Goal: Task Accomplishment & Management: Use online tool/utility

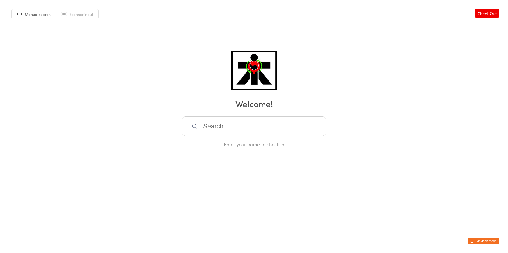
click at [255, 123] on input "search" at bounding box center [254, 126] width 145 height 20
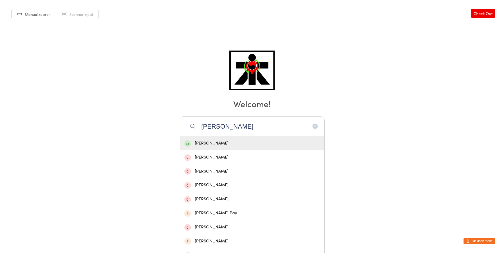
scroll to position [1, 0]
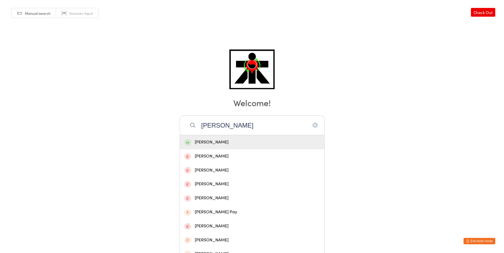
type input "frederick"
click at [237, 141] on div "Frederick Little" at bounding box center [251, 142] width 135 height 7
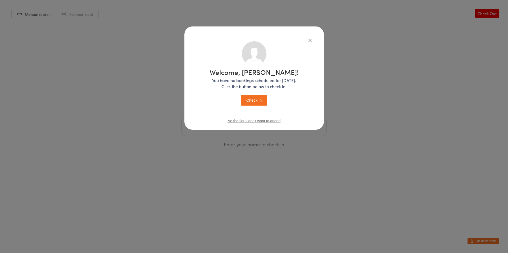
click at [254, 99] on button "Check in" at bounding box center [254, 100] width 26 height 11
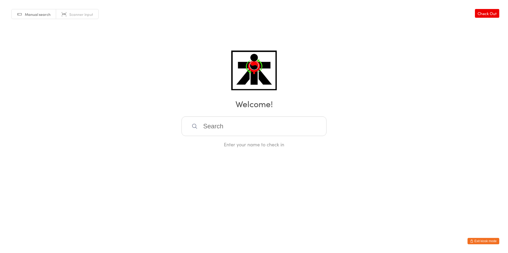
click at [205, 125] on input "search" at bounding box center [254, 126] width 145 height 20
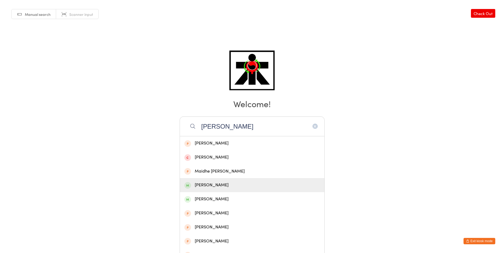
type input "o'lough"
click at [219, 182] on div "[PERSON_NAME]" at bounding box center [251, 185] width 135 height 7
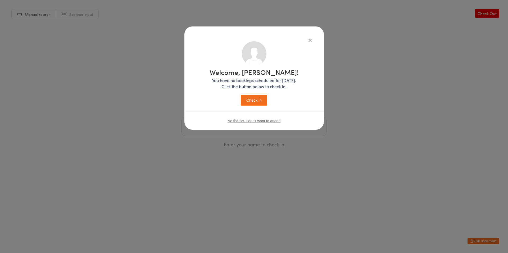
click at [258, 103] on button "Check in" at bounding box center [254, 100] width 26 height 11
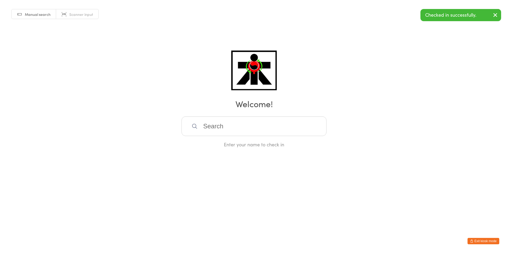
click at [220, 133] on input "search" at bounding box center [254, 126] width 145 height 20
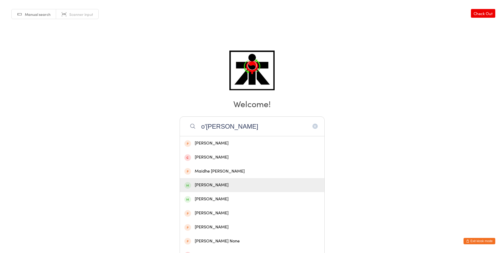
type input "o'lou"
click at [197, 185] on div "[PERSON_NAME]" at bounding box center [251, 185] width 135 height 7
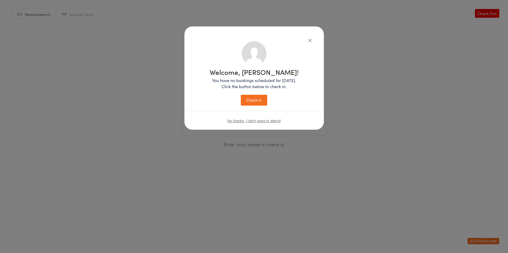
click at [259, 100] on button "Check in" at bounding box center [254, 100] width 26 height 11
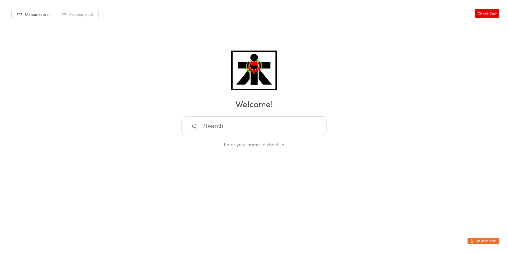
click at [210, 124] on input "search" at bounding box center [254, 126] width 145 height 20
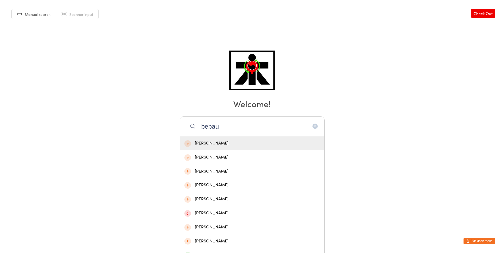
drag, startPoint x: 222, startPoint y: 128, endPoint x: 207, endPoint y: 129, distance: 14.6
click at [207, 129] on input "bebau" at bounding box center [252, 126] width 145 height 20
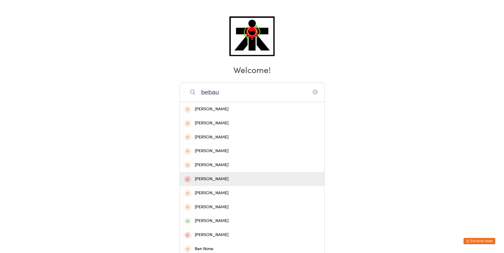
scroll to position [79, 0]
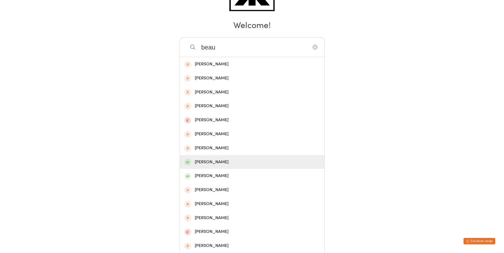
type input "beau"
click at [212, 166] on div "[PERSON_NAME]" at bounding box center [252, 162] width 144 height 14
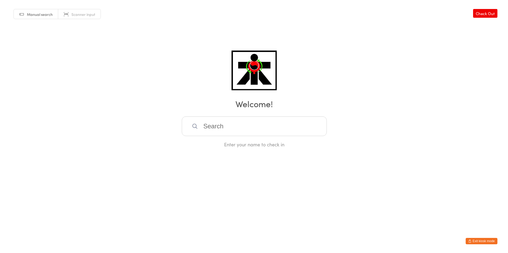
scroll to position [0, 0]
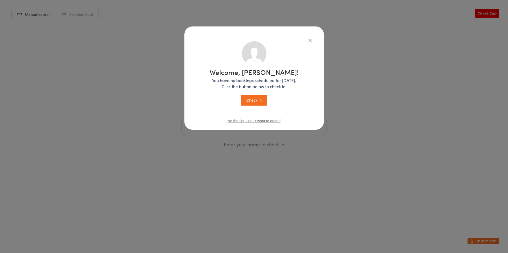
click at [254, 101] on button "Check in" at bounding box center [254, 100] width 26 height 11
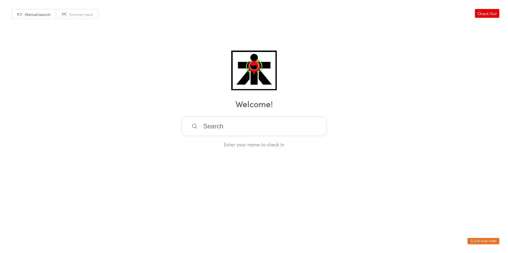
click at [214, 129] on input "search" at bounding box center [254, 126] width 145 height 20
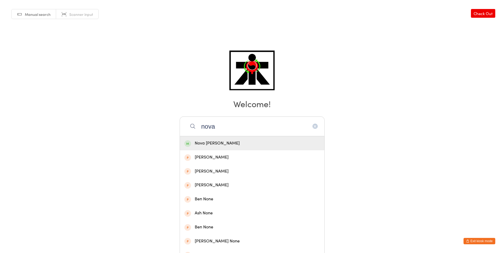
type input "nova"
click at [209, 142] on div "Nova [PERSON_NAME]" at bounding box center [251, 143] width 135 height 7
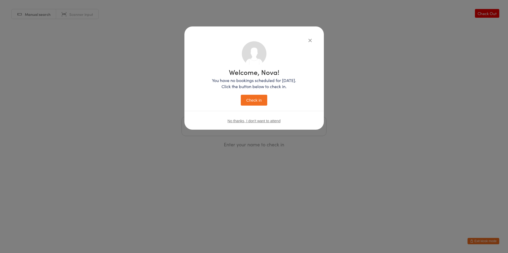
click at [251, 102] on button "Check in" at bounding box center [254, 100] width 26 height 11
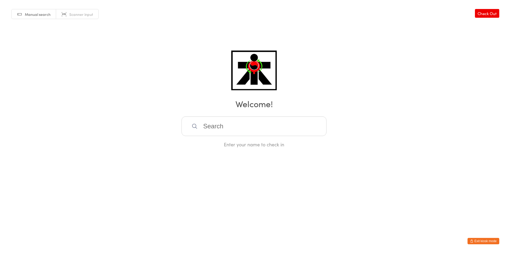
click at [211, 123] on input "search" at bounding box center [254, 126] width 145 height 20
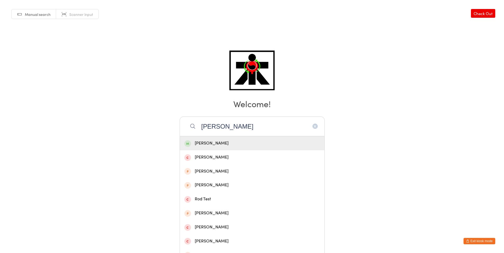
type input "ted"
click at [214, 142] on div "[PERSON_NAME]" at bounding box center [251, 143] width 135 height 7
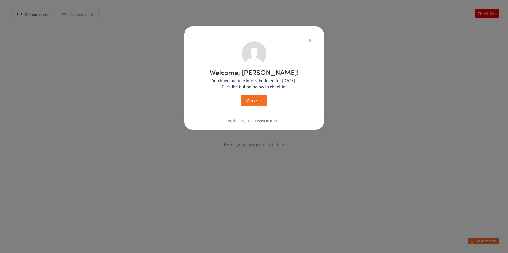
click at [266, 100] on button "Check in" at bounding box center [254, 100] width 26 height 11
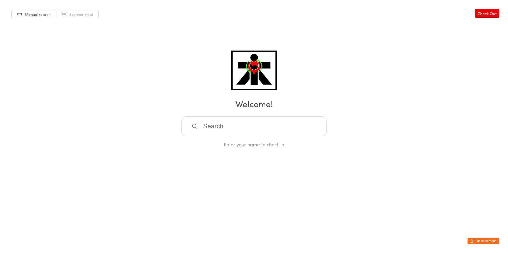
click at [232, 128] on input "search" at bounding box center [254, 126] width 145 height 20
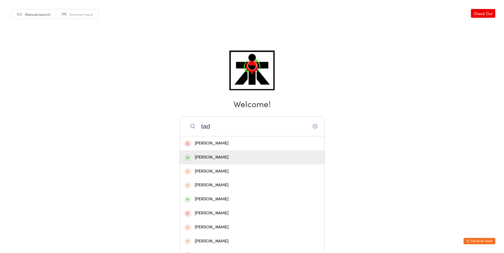
type input "tad"
click at [230, 152] on div "[PERSON_NAME]" at bounding box center [252, 157] width 144 height 14
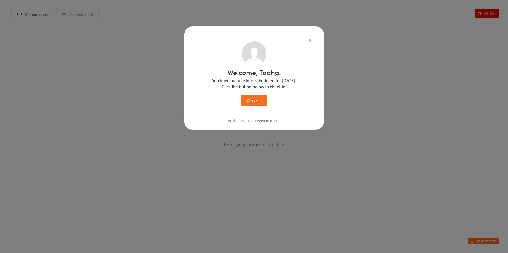
click at [256, 102] on button "Check in" at bounding box center [254, 100] width 26 height 11
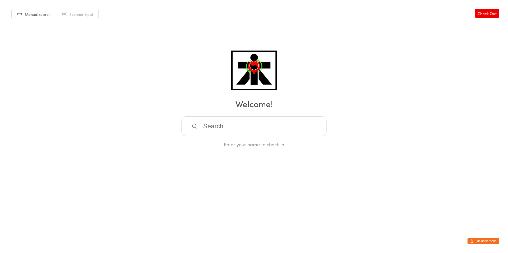
click at [225, 126] on input "search" at bounding box center [254, 126] width 145 height 20
type input "s"
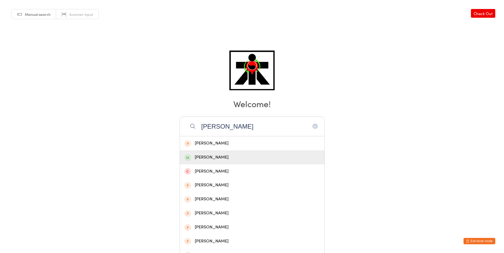
type input "fiona"
click at [221, 156] on div "[PERSON_NAME]" at bounding box center [251, 157] width 135 height 7
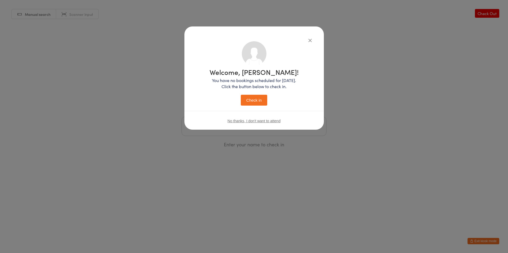
click at [256, 103] on button "Check in" at bounding box center [254, 100] width 26 height 11
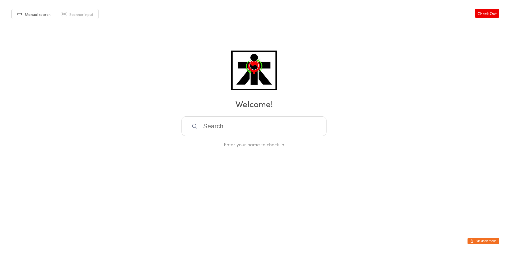
drag, startPoint x: 399, startPoint y: 116, endPoint x: 507, endPoint y: 224, distance: 153.2
click at [286, 216] on html "You have now entered Kiosk Mode. Members will be able to check themselves in us…" at bounding box center [254, 126] width 508 height 253
click at [482, 242] on button "Exit kiosk mode" at bounding box center [484, 241] width 32 height 6
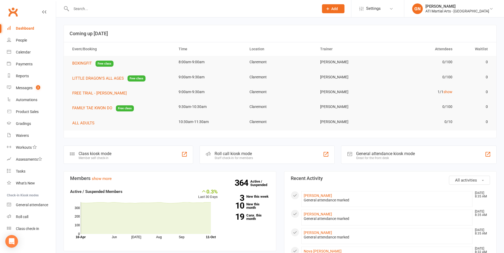
click at [82, 10] on input "text" at bounding box center [193, 8] width 246 height 7
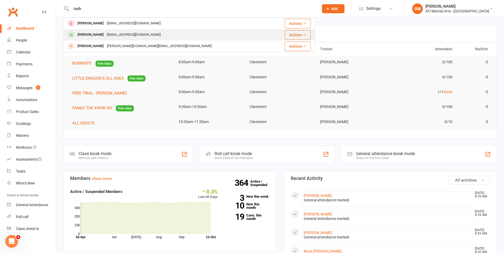
type input "tadh"
click at [129, 34] on div "orlaithmanahan@gmail.com" at bounding box center [133, 35] width 57 height 8
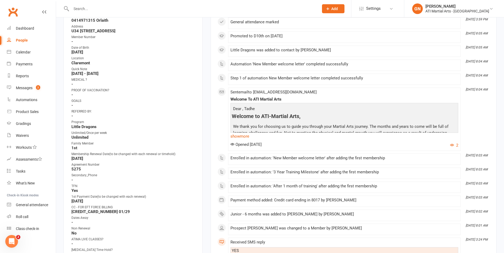
scroll to position [108, 0]
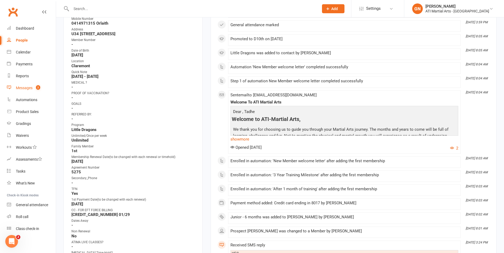
click at [19, 89] on div "Messages" at bounding box center [24, 88] width 17 height 4
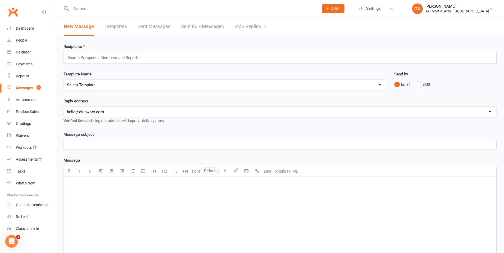
click at [246, 25] on link "SMS Replies 2" at bounding box center [250, 26] width 32 height 18
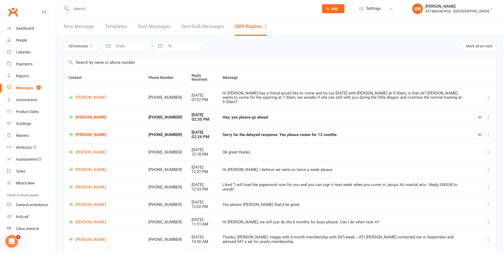
click at [330, 8] on icon at bounding box center [327, 8] width 5 height 5
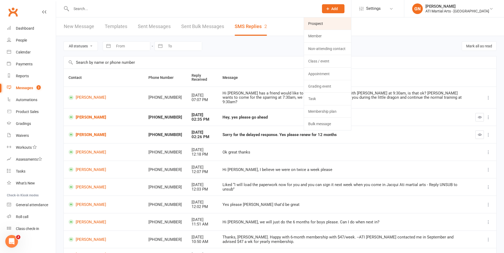
click at [345, 19] on link "Prospect" at bounding box center [327, 23] width 47 height 12
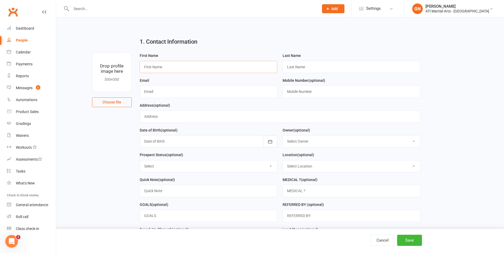
click at [170, 66] on input "text" at bounding box center [209, 67] width 138 height 12
type input "[PERSON_NAME]"
type input "none"
type input "[EMAIL_ADDRESS][DOMAIN_NAME]"
type input "0450253012"
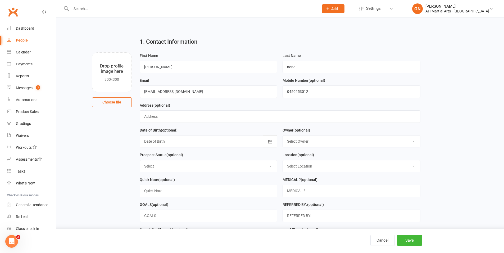
click at [302, 143] on select "Select Owner [PERSON_NAME] [PERSON_NAME] [PERSON_NAME] [PERSON_NAME] [PERSON_NA…" at bounding box center [351, 141] width 137 height 12
click at [298, 141] on select "Select Owner [PERSON_NAME] [PERSON_NAME] [PERSON_NAME] [PERSON_NAME] [PERSON_NA…" at bounding box center [351, 141] width 137 height 12
select select "6"
click at [225, 172] on div "Select Initial Contact Follow-up Call Follow-up Email Almost Ready Not Ready No…" at bounding box center [209, 166] width 138 height 12
click at [225, 170] on select "Select Initial Contact Follow-up Call Follow-up Email Almost Ready Not Ready No…" at bounding box center [208, 166] width 137 height 12
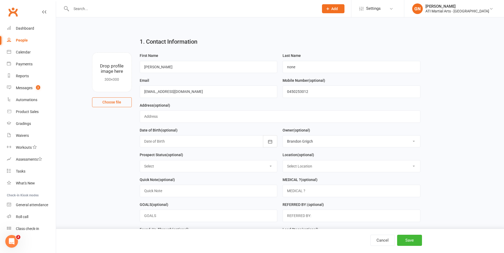
select select "Initial Contact"
click at [289, 168] on select "Select Location [GEOGRAPHIC_DATA] Example Room (Rename me!) [GEOGRAPHIC_DATA]" at bounding box center [351, 166] width 137 height 12
select select "0"
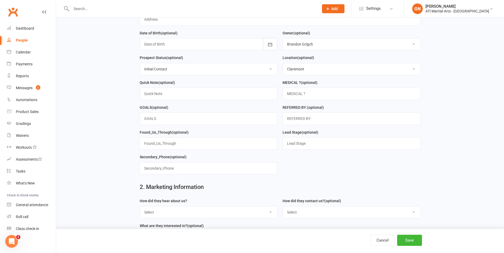
scroll to position [138, 0]
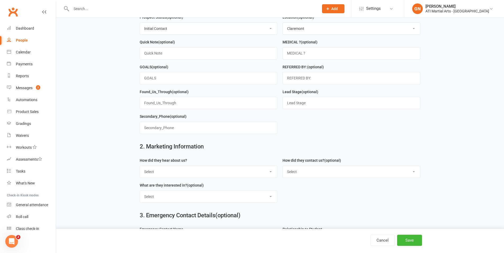
click at [187, 172] on select "Select Google Through A Friend Facebook Sms/email offer Flyer School class Open…" at bounding box center [208, 172] width 137 height 12
select select "Google"
click at [290, 170] on select "Select Phone Email In-Facility facebook Referal QR code" at bounding box center [351, 172] width 137 height 12
select select "Email"
click at [206, 197] on select "Select Classes Personal Training Weight Loss Body Building De-Stressing Diet/Fo…" at bounding box center [208, 197] width 137 height 12
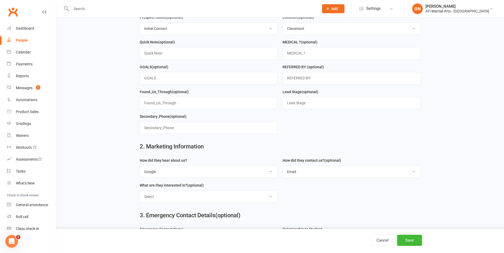
select select "Classes"
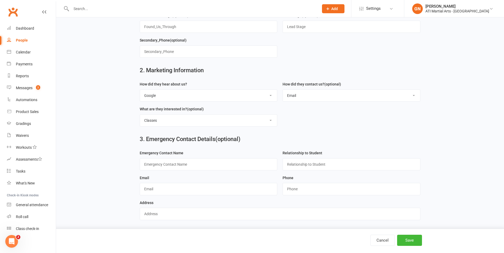
scroll to position [215, 0]
click at [398, 238] on button "Save" at bounding box center [409, 240] width 25 height 11
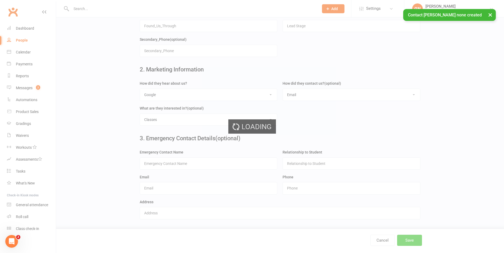
scroll to position [0, 0]
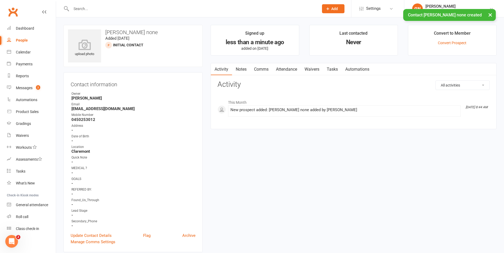
click at [259, 67] on link "Comms" at bounding box center [261, 69] width 22 height 12
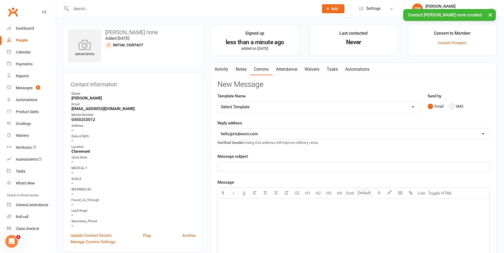
click at [450, 104] on button "SMS" at bounding box center [456, 106] width 14 height 10
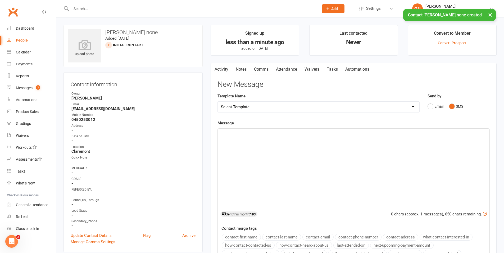
click at [445, 150] on div "﻿" at bounding box center [354, 168] width 272 height 79
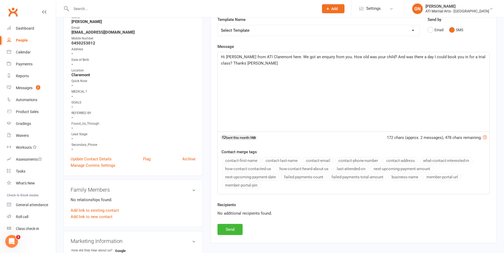
scroll to position [83, 0]
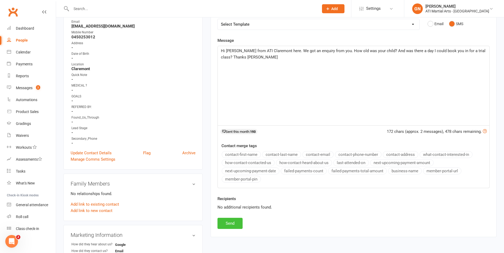
click at [227, 220] on button "Send" at bounding box center [230, 223] width 25 height 11
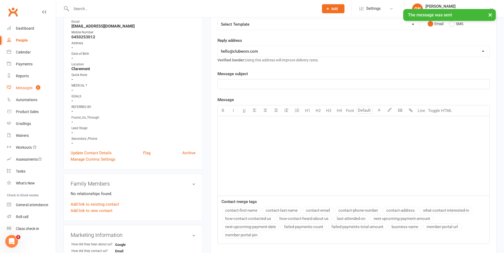
click at [21, 88] on div "Messages" at bounding box center [24, 88] width 17 height 4
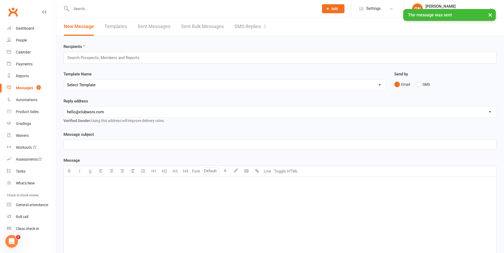
click at [265, 31] on link "SMS Replies 2" at bounding box center [250, 26] width 32 height 18
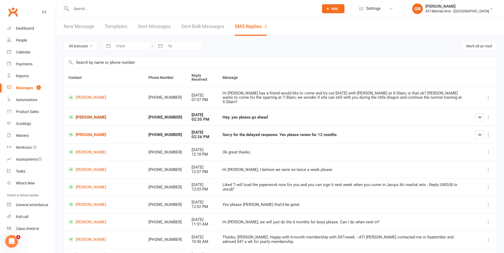
click at [100, 115] on link "Amelie Khorshid" at bounding box center [104, 117] width 70 height 5
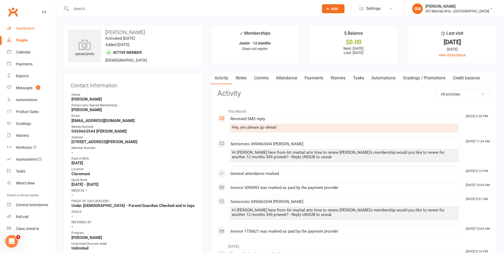
click at [27, 28] on div "Dashboard" at bounding box center [25, 28] width 18 height 4
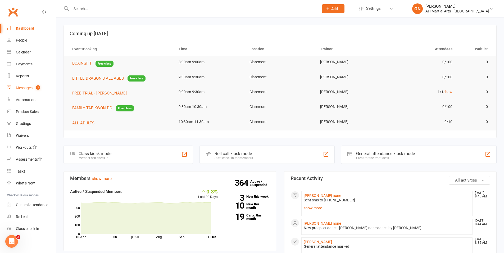
click at [33, 90] on link "Messages 2" at bounding box center [31, 88] width 49 height 12
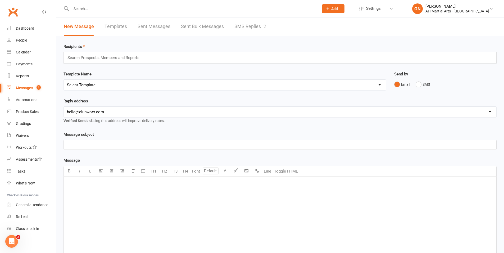
click at [257, 26] on link "SMS Replies 2" at bounding box center [250, 26] width 32 height 18
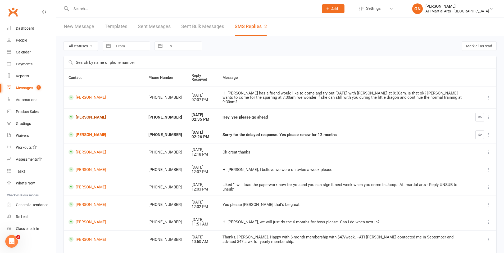
click at [105, 115] on link "Amelie Khorshid" at bounding box center [104, 117] width 70 height 5
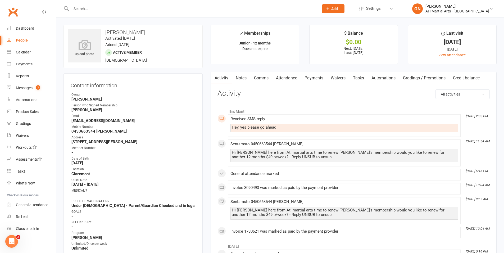
click at [307, 80] on link "Payments" at bounding box center [314, 78] width 26 height 12
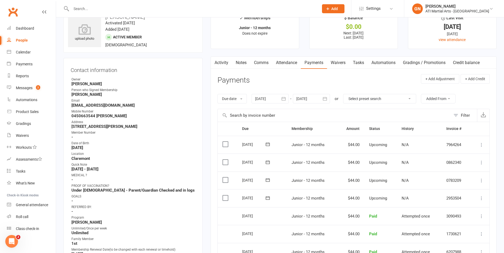
scroll to position [24, 0]
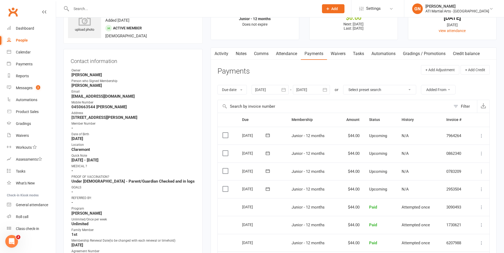
click at [224, 53] on link "Activity" at bounding box center [221, 54] width 21 height 12
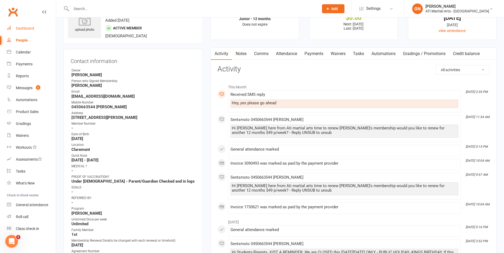
click at [29, 24] on link "Dashboard" at bounding box center [31, 28] width 49 height 12
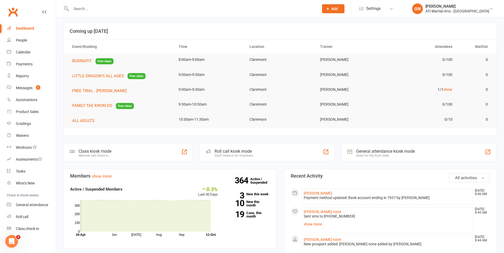
scroll to position [23, 0]
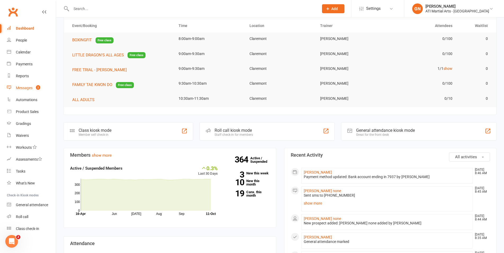
click at [24, 88] on div "Messages" at bounding box center [24, 88] width 17 height 4
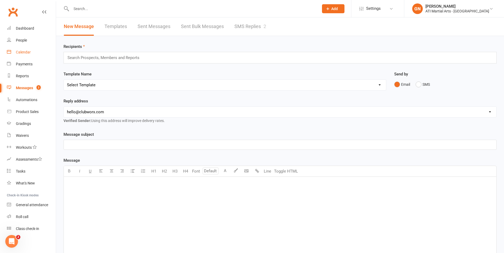
click at [28, 56] on link "Calendar" at bounding box center [31, 52] width 49 height 12
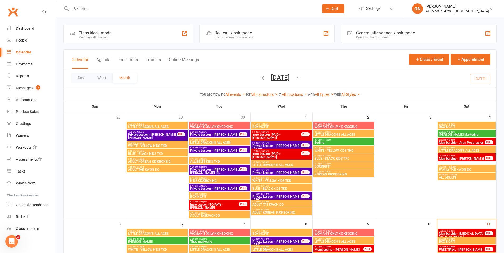
click at [357, 35] on div "Great for the front desk" at bounding box center [385, 37] width 59 height 4
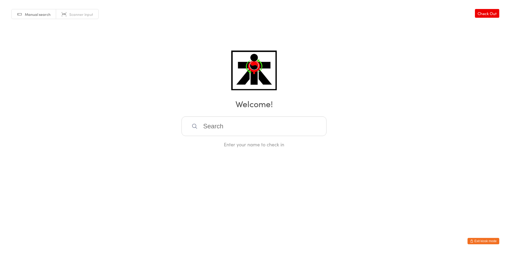
click at [487, 240] on button "Exit kiosk mode" at bounding box center [484, 241] width 32 height 6
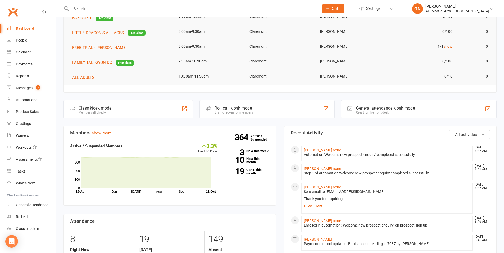
scroll to position [46, 0]
click at [310, 151] on link "[PERSON_NAME] none" at bounding box center [322, 150] width 37 height 4
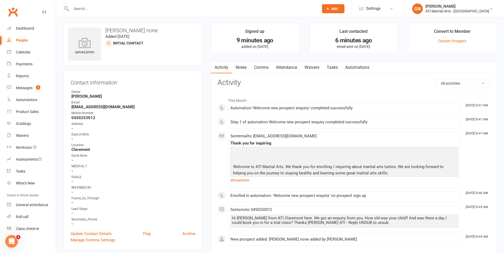
scroll to position [5, 0]
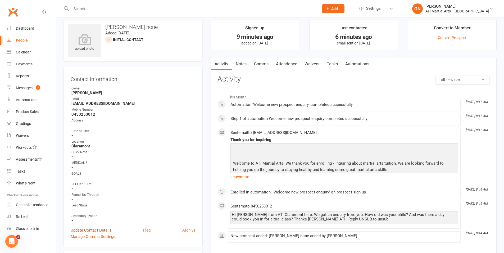
click at [95, 230] on link "Update Contact Details" at bounding box center [91, 230] width 41 height 6
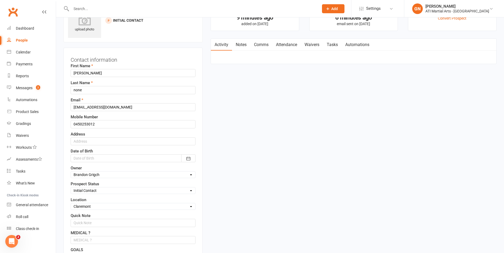
scroll to position [25, 0]
drag, startPoint x: 95, startPoint y: 75, endPoint x: 0, endPoint y: 65, distance: 95.3
type input "[PERSON_NAME]"
click at [88, 87] on input "none" at bounding box center [133, 90] width 125 height 8
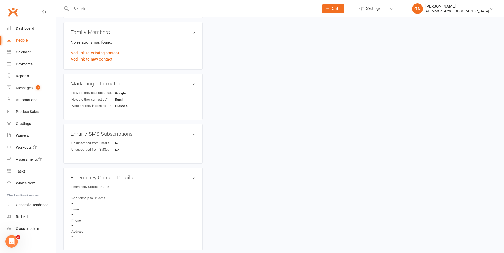
scroll to position [386, 0]
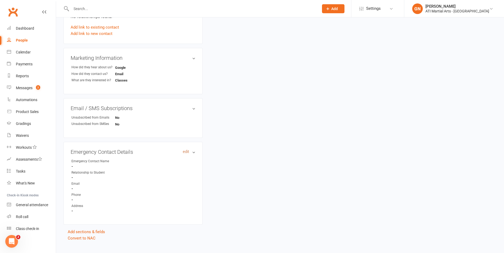
type input "[PERSON_NAME]"
click at [185, 152] on link "edit" at bounding box center [186, 152] width 6 height 4
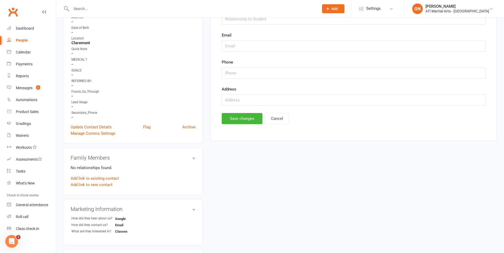
scroll to position [25, 0]
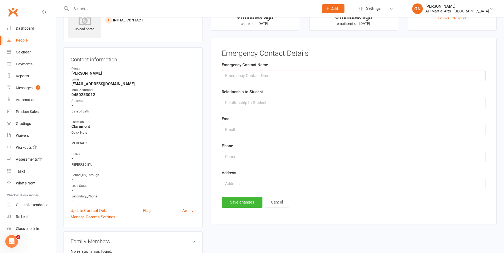
click at [230, 75] on input "text" at bounding box center [354, 75] width 264 height 11
type input "[PERSON_NAME]"
click at [248, 108] on form "Emergency Contact Name [PERSON_NAME] Relationship to Student Email Phone Address" at bounding box center [354, 126] width 264 height 128
click at [249, 104] on input "text" at bounding box center [354, 102] width 264 height 11
type input "Mum"
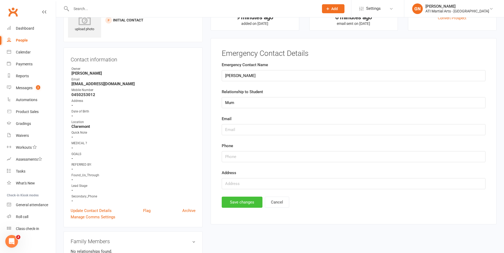
click at [247, 203] on button "Save changes" at bounding box center [242, 202] width 41 height 11
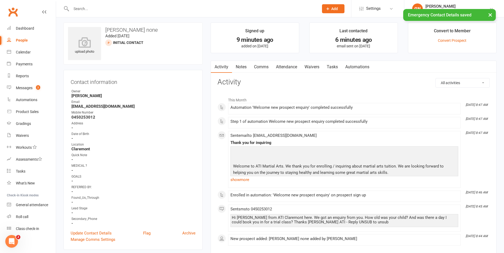
scroll to position [0, 0]
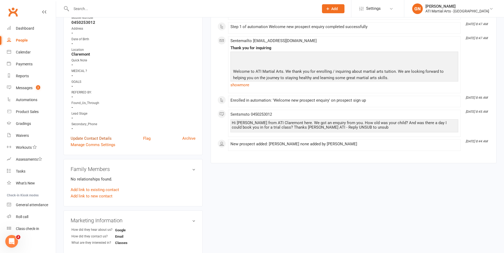
click at [90, 139] on link "Update Contact Details" at bounding box center [91, 138] width 41 height 6
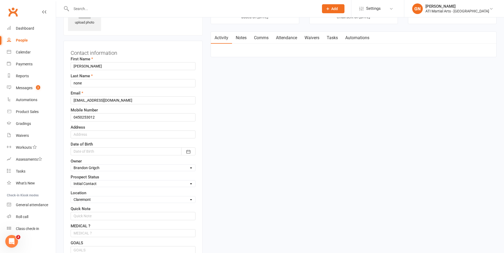
scroll to position [25, 0]
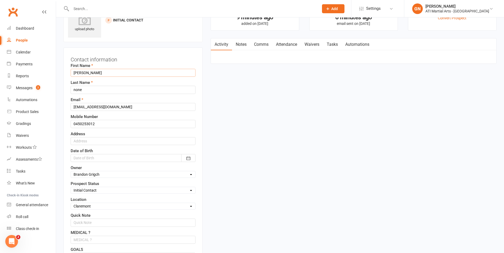
drag, startPoint x: 91, startPoint y: 74, endPoint x: 0, endPoint y: 51, distance: 93.7
type input "[PERSON_NAME]"
drag, startPoint x: 84, startPoint y: 87, endPoint x: 50, endPoint y: 79, distance: 35.0
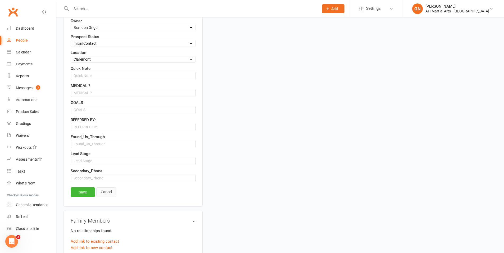
scroll to position [178, 0]
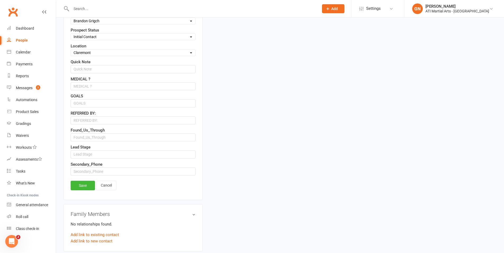
type input "[PERSON_NAME]"
click at [81, 191] on div "Save Cancel" at bounding box center [133, 187] width 125 height 12
click at [82, 187] on link "Save" at bounding box center [83, 186] width 24 height 10
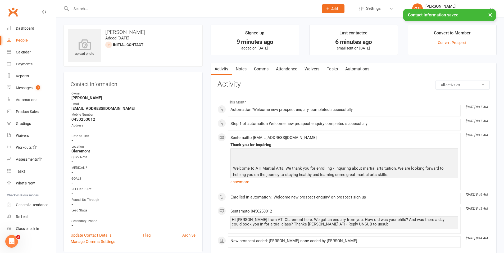
scroll to position [0, 0]
click at [347, 9] on div "× Contact Information saved" at bounding box center [248, 9] width 497 height 0
click at [338, 8] on span "Add" at bounding box center [334, 9] width 7 height 4
click at [347, 9] on div "× Contact Information saved" at bounding box center [248, 9] width 497 height 0
click at [350, 9] on div "× Contact Information saved" at bounding box center [248, 9] width 497 height 0
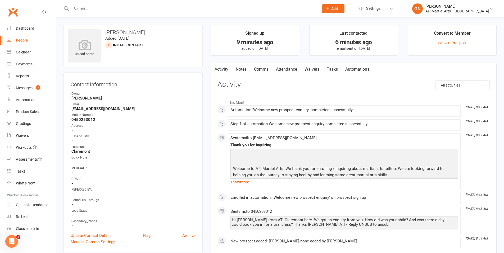
click at [338, 10] on span "Add" at bounding box center [334, 9] width 7 height 4
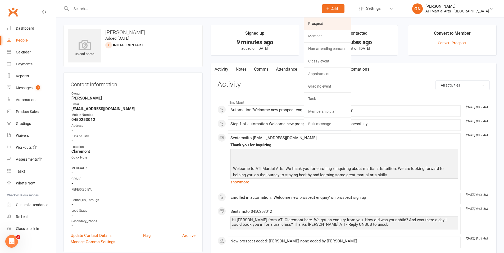
click at [348, 26] on link "Prospect" at bounding box center [327, 23] width 47 height 12
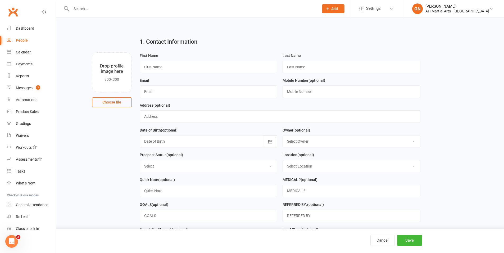
scroll to position [1, 0]
click at [167, 63] on input "text" at bounding box center [209, 66] width 138 height 12
click at [146, 66] on input "[PERSON_NAME]" at bounding box center [209, 66] width 138 height 12
type input "Zara"
click at [302, 64] on input "text" at bounding box center [352, 66] width 138 height 12
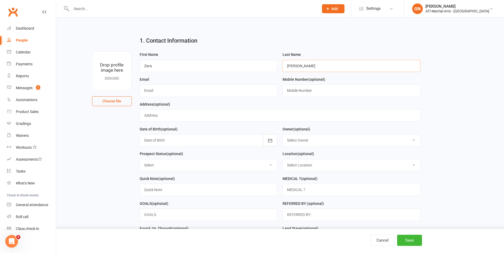
type input "[PERSON_NAME]"
click at [159, 89] on input "text" at bounding box center [209, 90] width 138 height 12
click at [163, 69] on input "Zara" at bounding box center [209, 66] width 138 height 12
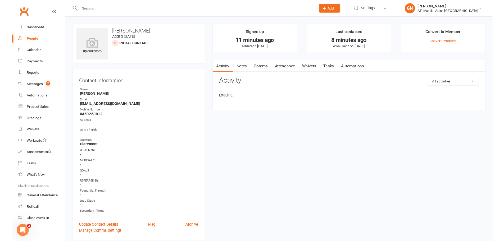
scroll to position [28, 0]
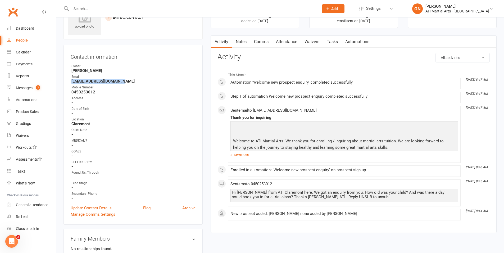
drag, startPoint x: 130, startPoint y: 81, endPoint x: 61, endPoint y: 83, distance: 68.8
click at [61, 83] on div "upload photo [PERSON_NAME] Added [DATE] Initial Contact prospect Contact inform…" at bounding box center [133, 235] width 147 height 476
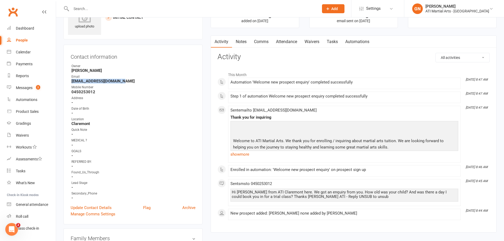
copy strong "[EMAIL_ADDRESS][DOMAIN_NAME]"
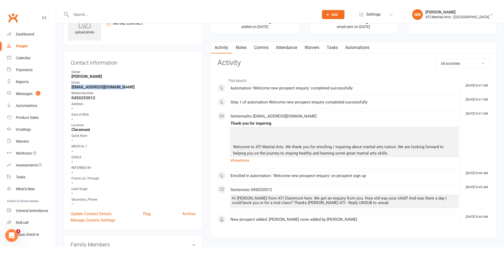
scroll to position [1, 0]
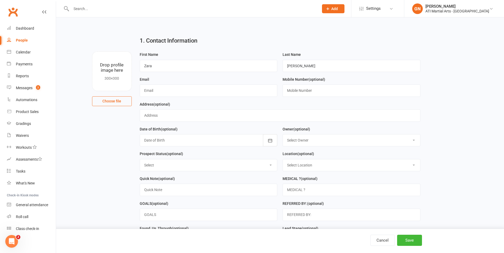
click at [172, 82] on div "Email" at bounding box center [209, 86] width 138 height 21
click at [170, 88] on input "text" at bounding box center [209, 90] width 138 height 12
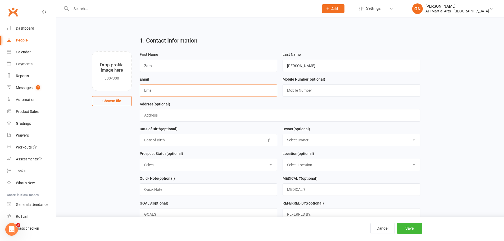
paste input "[EMAIL_ADDRESS][DOMAIN_NAME]"
type input "[EMAIL_ADDRESS][DOMAIN_NAME]"
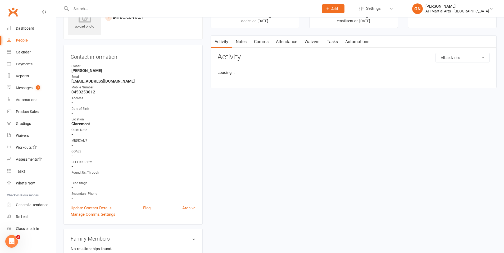
scroll to position [42, 0]
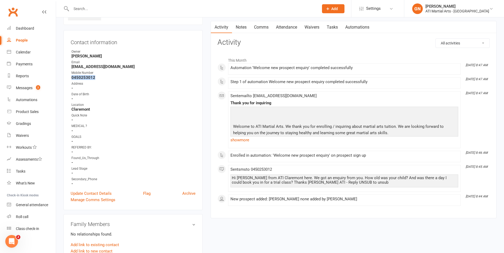
drag, startPoint x: 96, startPoint y: 78, endPoint x: 69, endPoint y: 78, distance: 26.7
click at [69, 78] on div "Contact information Owner [PERSON_NAME] Email [EMAIL_ADDRESS][DOMAIN_NAME] Mobi…" at bounding box center [133, 120] width 139 height 180
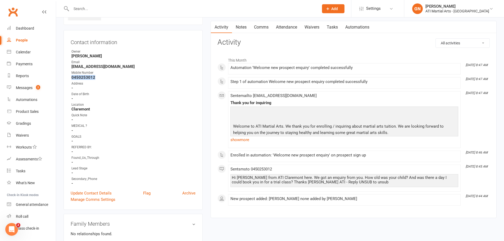
copy strong "0450253012"
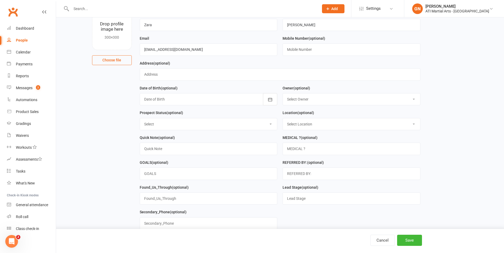
scroll to position [1, 0]
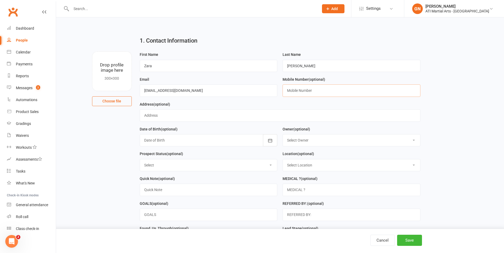
click at [313, 93] on input "text" at bounding box center [352, 90] width 138 height 12
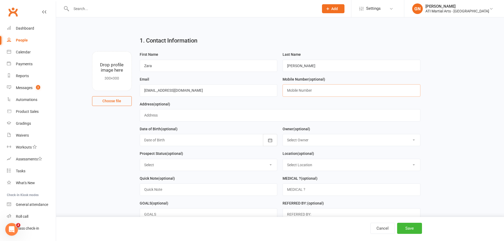
paste input "0450253012"
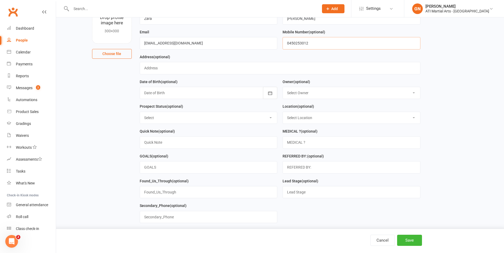
scroll to position [49, 0]
type input "0450253012"
click at [325, 113] on select "Select Location [GEOGRAPHIC_DATA] Example Room (Rename me!) [GEOGRAPHIC_DATA]" at bounding box center [351, 118] width 137 height 12
select select "0"
click at [299, 88] on select "Select Owner [PERSON_NAME] [PERSON_NAME] [PERSON_NAME] [PERSON_NAME] [PERSON_NA…" at bounding box center [351, 93] width 137 height 12
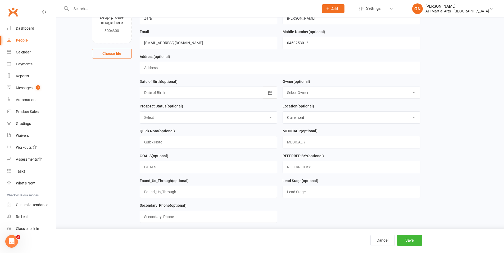
select select "6"
click at [221, 120] on select "Select Initial Contact Follow-up Call Follow-up Email Almost Ready Not Ready No…" at bounding box center [208, 118] width 137 height 12
select select "Initial Contact"
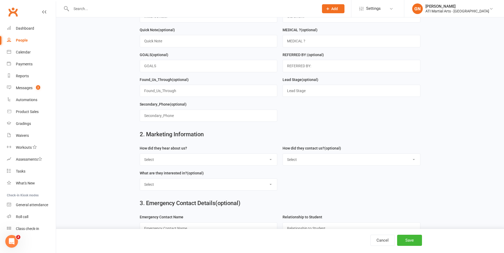
scroll to position [163, 0]
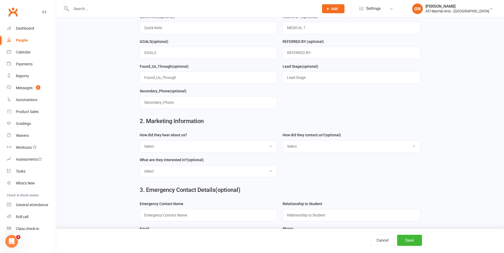
click at [211, 145] on select "Select Google Through A Friend Facebook Sms/email offer Flyer School class Open…" at bounding box center [208, 147] width 137 height 12
select select "Google"
click at [285, 147] on select "Select Phone Email In-Facility facebook Referal QR code" at bounding box center [351, 147] width 137 height 12
select select "Email"
click at [219, 175] on select "Select Classes Personal Training Weight Loss Body Building De-Stressing Diet/Fo…" at bounding box center [208, 171] width 137 height 12
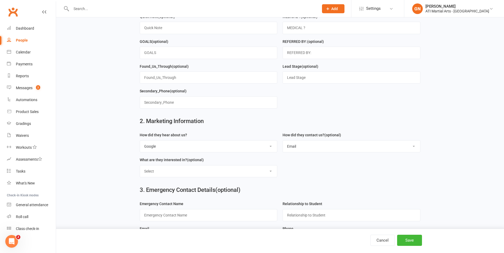
select select "Classes"
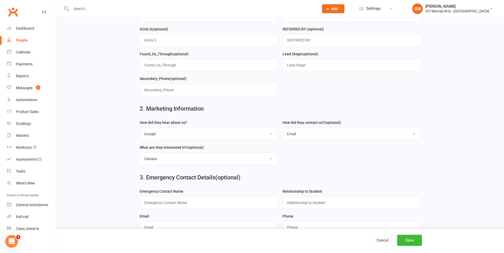
scroll to position [182, 0]
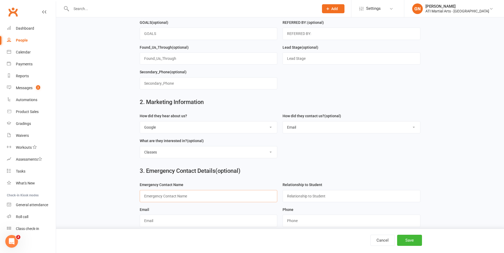
click at [179, 196] on input "text" at bounding box center [209, 196] width 138 height 12
type input "[PERSON_NAME]"
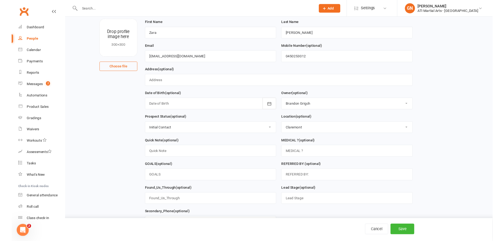
scroll to position [31, 0]
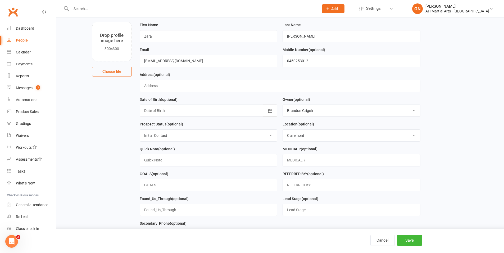
type input "Mum"
drag, startPoint x: 205, startPoint y: 61, endPoint x: 136, endPoint y: 55, distance: 68.8
click at [136, 55] on div "First Name [PERSON_NAME] Last Name [PERSON_NAME] Email [EMAIL_ADDRESS][DOMAIN_N…" at bounding box center [280, 133] width 289 height 223
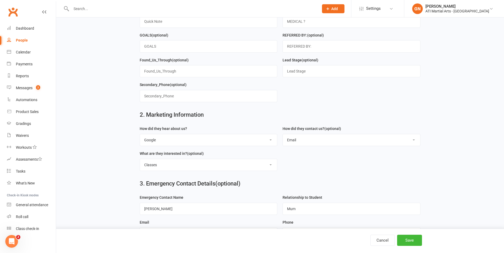
scroll to position [215, 0]
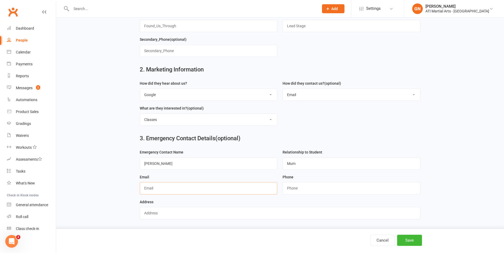
click at [176, 189] on input "text" at bounding box center [209, 188] width 138 height 12
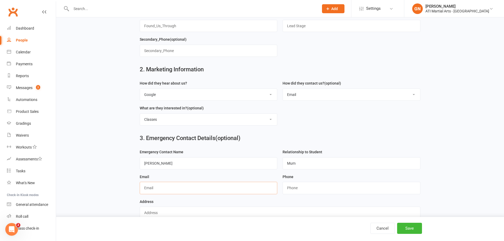
paste input "[EMAIL_ADDRESS][DOMAIN_NAME]"
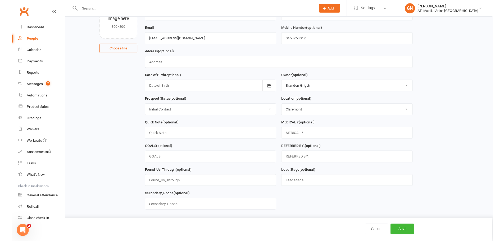
scroll to position [31, 0]
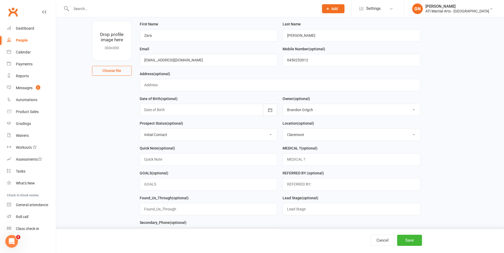
type input "[EMAIL_ADDRESS][DOMAIN_NAME]"
drag, startPoint x: 322, startPoint y: 64, endPoint x: 170, endPoint y: 11, distance: 161.0
click at [188, 33] on form "First Name [PERSON_NAME] Last Name [PERSON_NAME] Email [EMAIL_ADDRESS][DOMAIN_N…" at bounding box center [280, 132] width 286 height 223
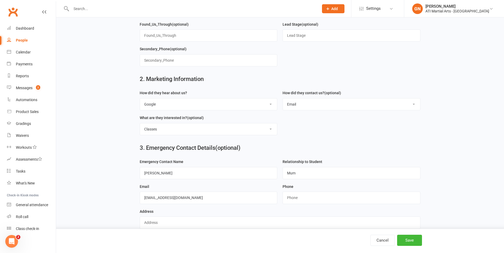
scroll to position [215, 0]
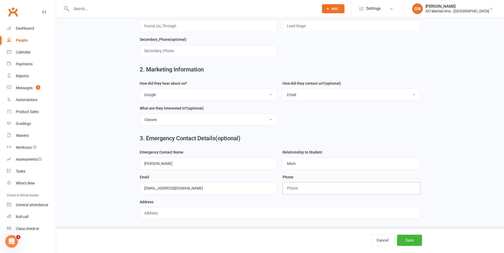
click at [331, 189] on input "string" at bounding box center [352, 188] width 138 height 12
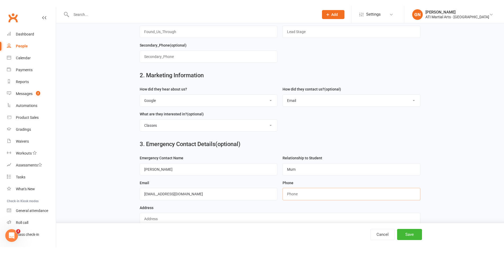
paste input "0450253012"
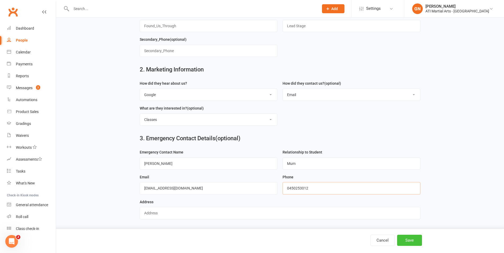
type input "0450253012"
click at [401, 241] on button "Save" at bounding box center [409, 240] width 25 height 11
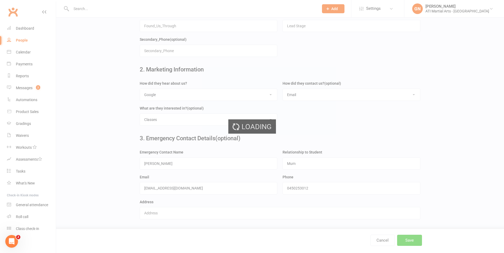
scroll to position [0, 0]
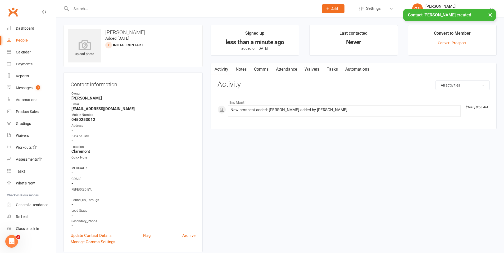
click at [280, 69] on link "Attendance" at bounding box center [286, 69] width 29 height 12
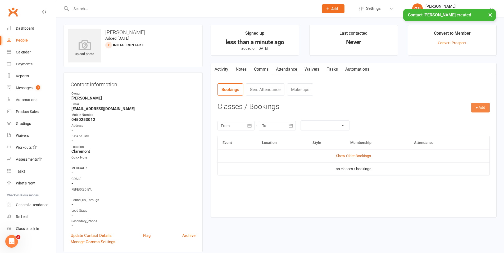
click at [476, 108] on button "+ Add" at bounding box center [480, 108] width 19 height 10
click at [476, 133] on link "Add Appointment" at bounding box center [463, 130] width 52 height 11
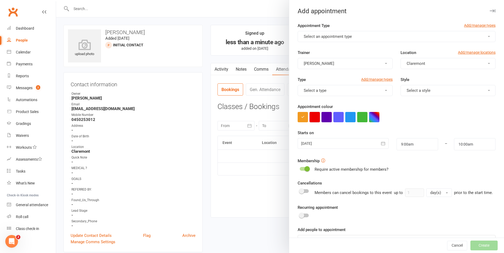
click at [315, 116] on button "button" at bounding box center [315, 117] width 10 height 10
click at [324, 140] on div at bounding box center [343, 143] width 91 height 11
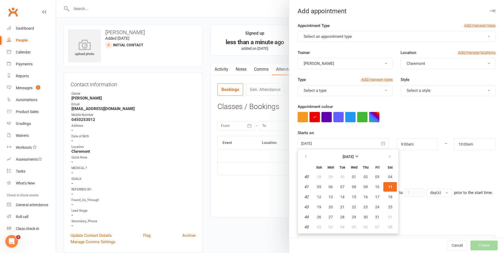
click at [396, 198] on ul "[DATE] Sun Mon Tue Wed Thu Fri Sat 40 28 29 30 01 02 03 04 41 05 06 07 08 09 10…" at bounding box center [348, 191] width 101 height 85
click at [391, 198] on button "18" at bounding box center [389, 197] width 13 height 10
type input "[DATE]"
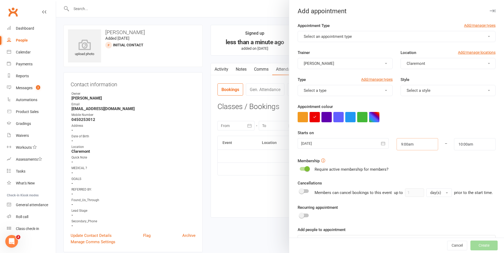
click at [400, 148] on input "9:00am" at bounding box center [418, 144] width 42 height 12
click at [403, 164] on li "9:00am" at bounding box center [409, 163] width 25 height 8
click at [462, 146] on input "10:00am" at bounding box center [475, 144] width 42 height 12
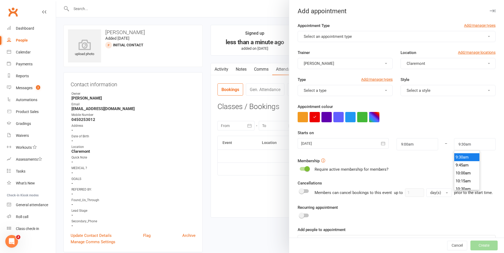
click at [455, 158] on li "9:30am" at bounding box center [466, 157] width 25 height 8
click at [309, 38] on span "Select an appointment type" at bounding box center [328, 36] width 48 height 5
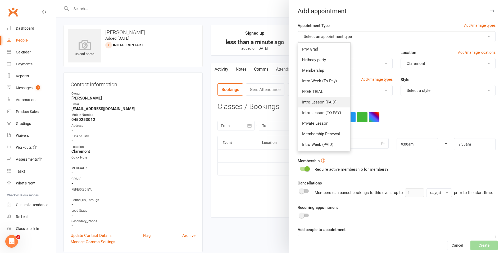
click at [325, 104] on span "Intro Lesson (PAID)" at bounding box center [319, 102] width 34 height 5
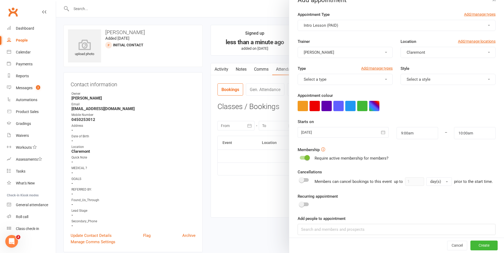
scroll to position [12, 0]
click at [458, 133] on input "10:00am" at bounding box center [475, 132] width 42 height 12
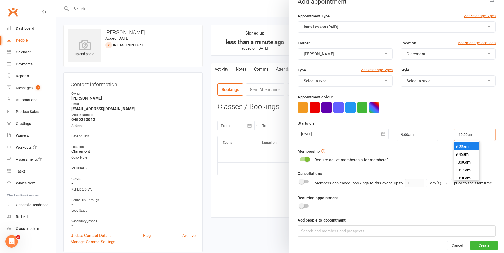
scroll to position [299, 0]
type input "9:30am"
click at [457, 147] on li "9:30am" at bounding box center [466, 148] width 25 height 8
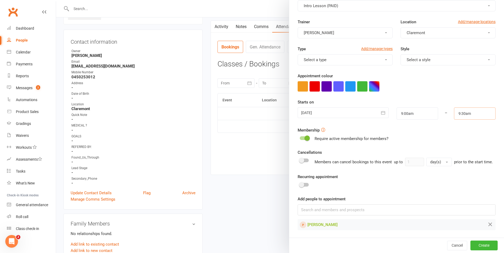
scroll to position [50, 0]
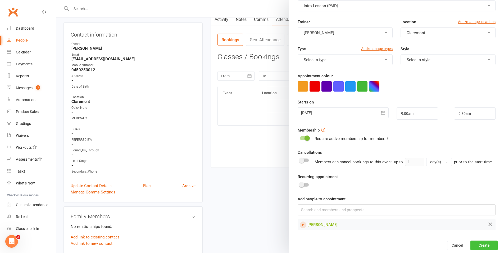
click at [470, 247] on button "Create" at bounding box center [483, 246] width 27 height 10
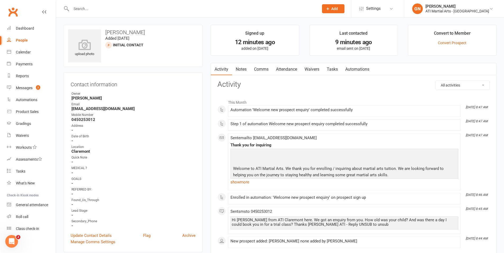
click at [285, 75] on link "Attendance" at bounding box center [286, 69] width 29 height 12
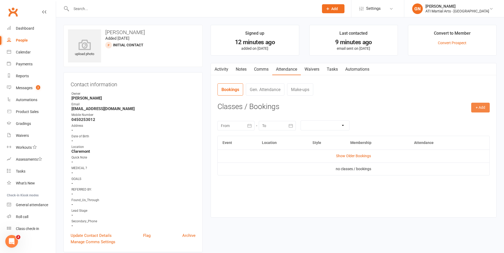
click at [473, 106] on button "+ Add" at bounding box center [480, 108] width 19 height 10
click at [471, 130] on link "Add Appointment" at bounding box center [463, 130] width 52 height 11
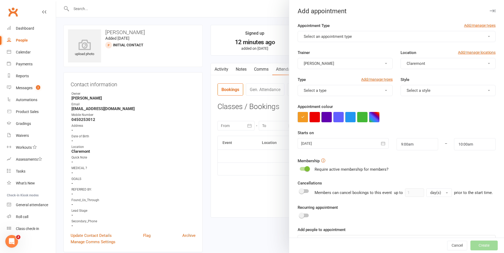
click at [335, 38] on span "Select an appointment type" at bounding box center [328, 36] width 48 height 5
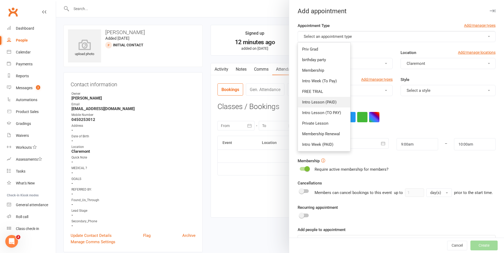
click at [327, 101] on span "Intro Lesson (PAID)" at bounding box center [319, 102] width 34 height 5
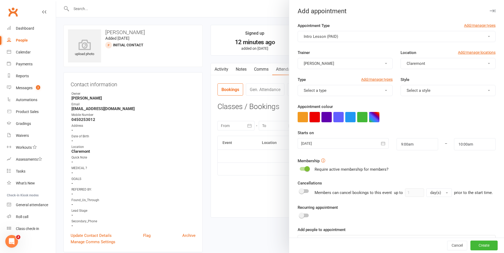
click at [314, 118] on button "button" at bounding box center [315, 117] width 10 height 10
click at [329, 144] on div at bounding box center [343, 143] width 91 height 11
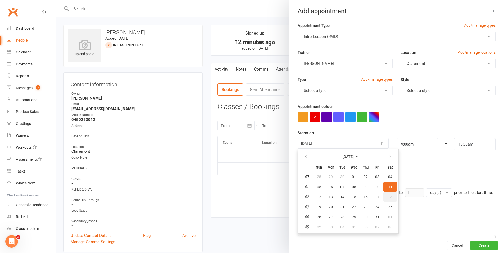
click at [388, 198] on span "18" at bounding box center [390, 197] width 4 height 4
type input "[DATE]"
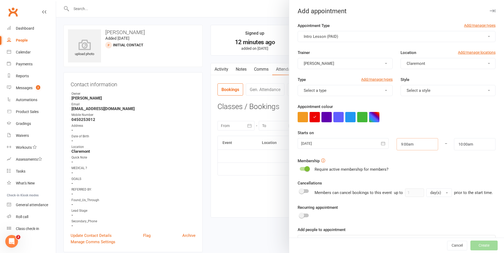
click at [412, 147] on input "9:00am" at bounding box center [418, 144] width 42 height 12
type input "8:30am"
click at [407, 159] on li "8:30am" at bounding box center [409, 159] width 25 height 8
click at [459, 146] on input "9:30am" at bounding box center [475, 144] width 42 height 12
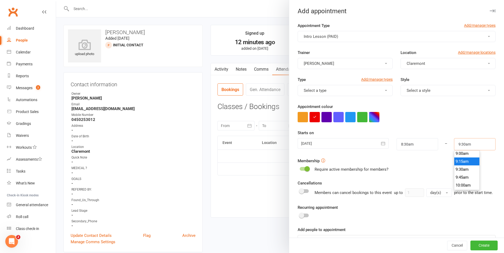
scroll to position [284, 0]
type input "9:00am"
click at [459, 157] on li "9:00am" at bounding box center [466, 156] width 25 height 8
click at [479, 246] on button "Create" at bounding box center [483, 246] width 27 height 10
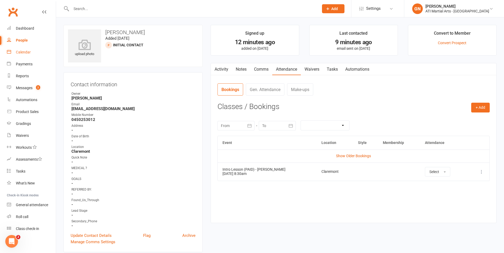
click at [14, 52] on link "Calendar" at bounding box center [31, 52] width 49 height 12
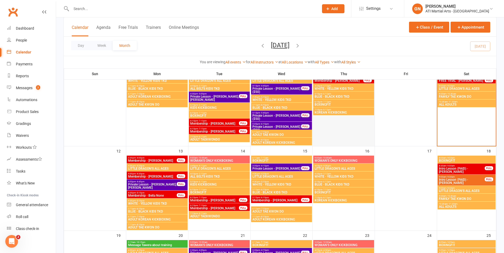
scroll to position [169, 0]
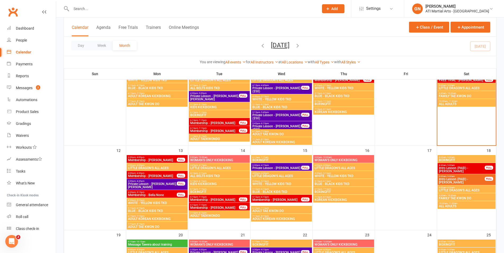
click at [36, 52] on link "Calendar" at bounding box center [31, 52] width 49 height 12
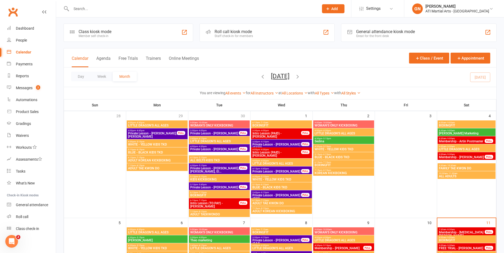
scroll to position [0, 0]
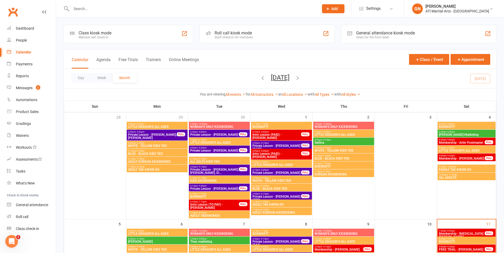
click at [390, 31] on div "General attendance kiosk mode" at bounding box center [385, 32] width 59 height 5
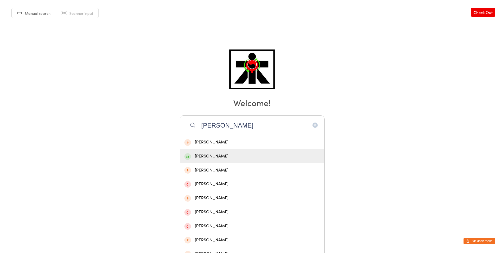
type input "[PERSON_NAME]"
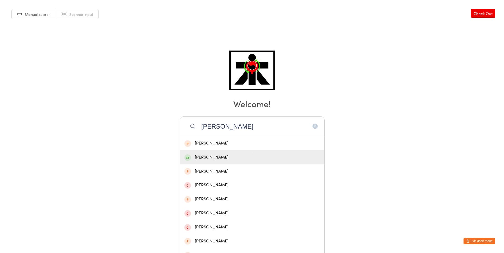
click at [228, 156] on div "[PERSON_NAME]" at bounding box center [251, 157] width 135 height 7
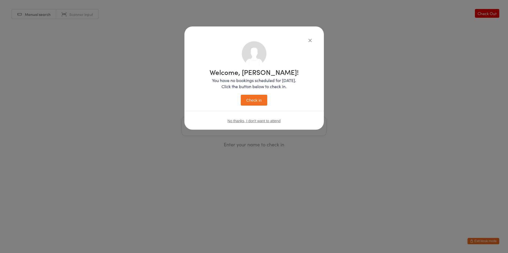
click at [247, 99] on button "Check in" at bounding box center [254, 100] width 26 height 11
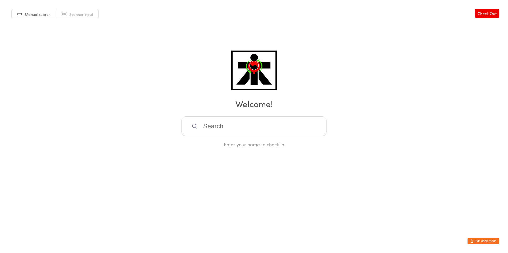
click at [229, 130] on input "search" at bounding box center [254, 126] width 145 height 20
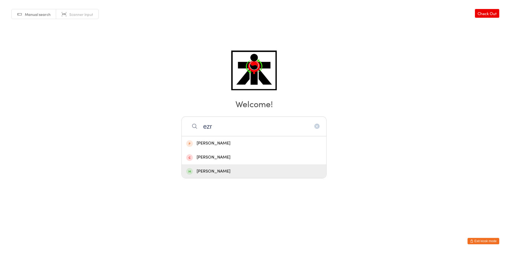
type input "ezr"
drag, startPoint x: 270, startPoint y: 172, endPoint x: 274, endPoint y: 175, distance: 5.1
click at [274, 175] on div "Ezra Horrigan" at bounding box center [253, 171] width 135 height 7
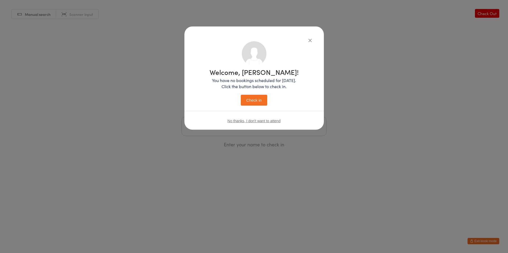
click at [259, 100] on button "Check in" at bounding box center [254, 100] width 26 height 11
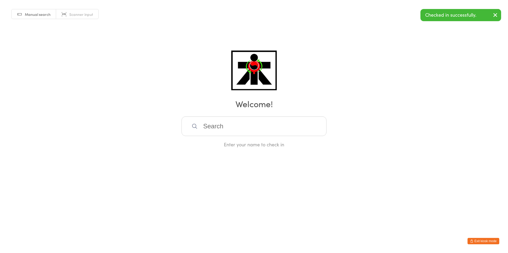
click at [220, 125] on input "search" at bounding box center [254, 126] width 145 height 20
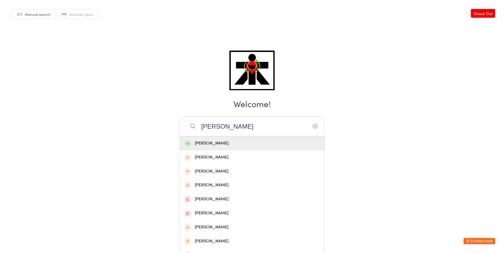
type input "liam ho"
click at [252, 141] on div "Liam Horrigan" at bounding box center [251, 143] width 135 height 7
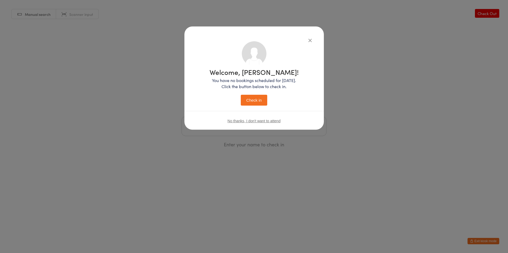
click at [251, 93] on div "Welcome, Liam! You have no bookings scheduled for today. Click the button below…" at bounding box center [254, 87] width 89 height 37
click at [252, 96] on button "Check in" at bounding box center [254, 100] width 26 height 11
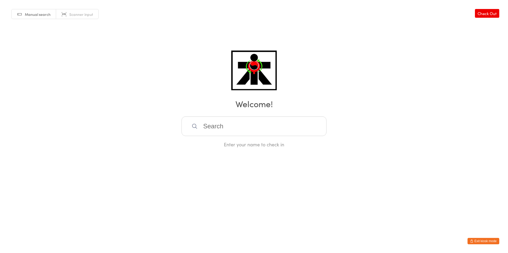
click at [242, 120] on input "search" at bounding box center [254, 126] width 145 height 20
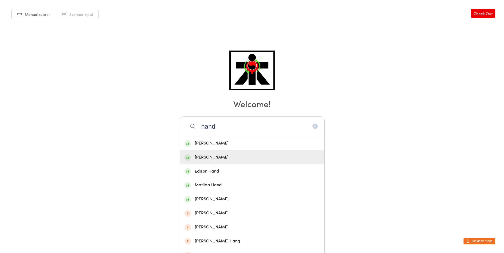
type input "hand"
click at [255, 157] on div "Oscar Hand" at bounding box center [251, 157] width 135 height 7
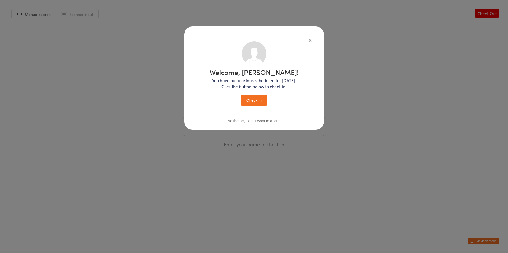
click at [241, 95] on button "Check in" at bounding box center [254, 100] width 26 height 11
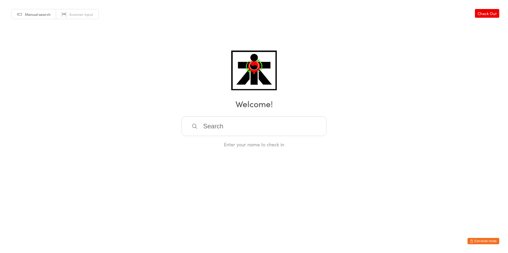
click at [254, 120] on input "search" at bounding box center [254, 126] width 145 height 20
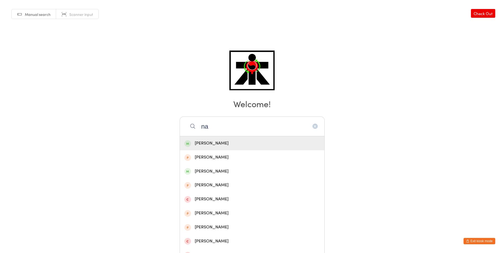
type input "n"
type input "chia"
click at [240, 138] on div "Nathan Chia" at bounding box center [252, 143] width 144 height 14
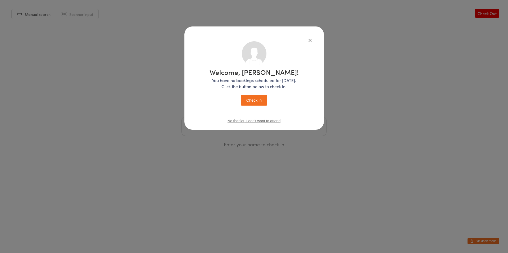
click at [260, 100] on button "Check in" at bounding box center [254, 100] width 26 height 11
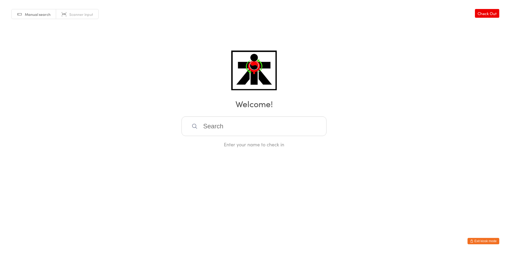
click at [291, 130] on input "search" at bounding box center [254, 126] width 145 height 20
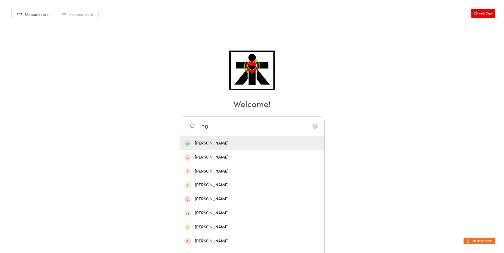
type input "h"
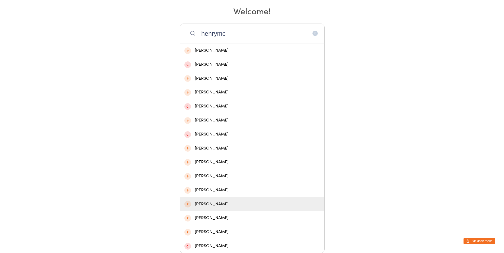
scroll to position [93, 0]
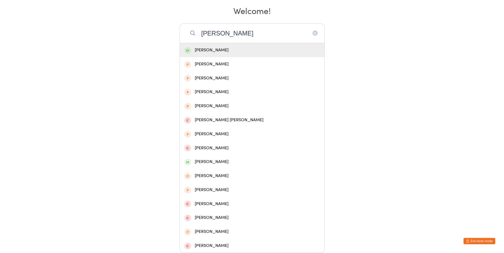
type input "henry mcnamara"
click at [227, 48] on div "Henry McNamara" at bounding box center [251, 50] width 135 height 7
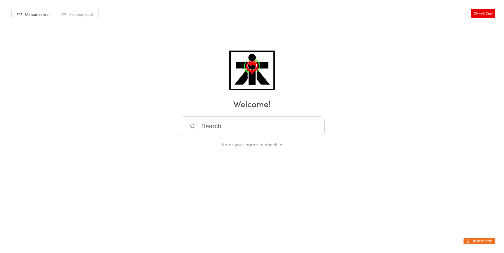
scroll to position [0, 0]
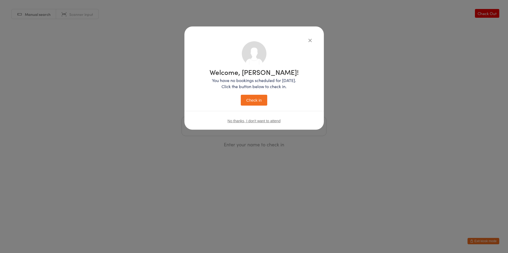
click at [259, 101] on button "Check in" at bounding box center [254, 100] width 26 height 11
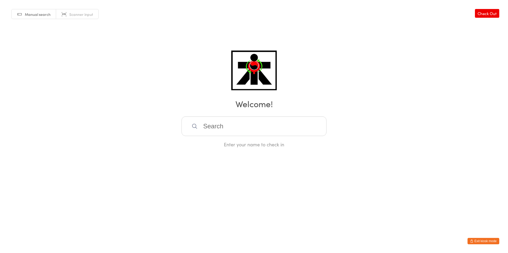
click at [221, 125] on input "search" at bounding box center [254, 126] width 145 height 20
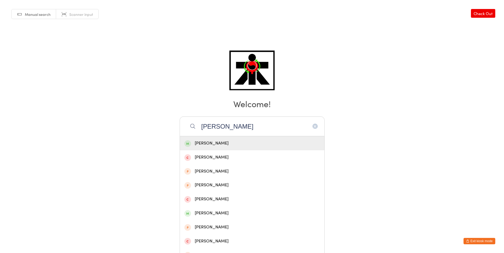
type input "hopkins"
click at [203, 141] on div "Ivy Hopkins" at bounding box center [251, 143] width 135 height 7
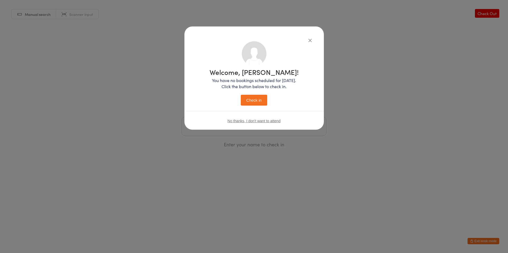
click at [256, 101] on button "Check in" at bounding box center [254, 100] width 26 height 11
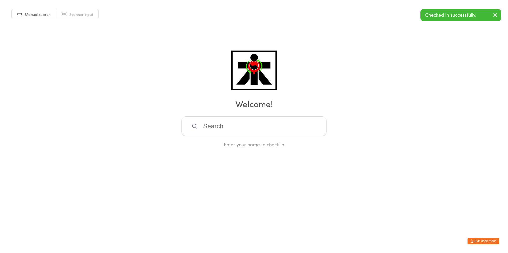
drag, startPoint x: 226, startPoint y: 113, endPoint x: 224, endPoint y: 126, distance: 13.0
click at [224, 125] on div "Manual search Scanner input Check Out Welcome! Enter your name to check in" at bounding box center [254, 74] width 508 height 148
click at [224, 125] on input "search" at bounding box center [254, 126] width 145 height 20
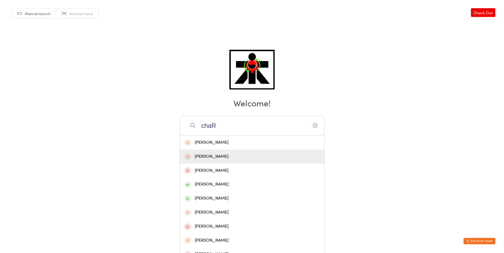
scroll to position [1, 0]
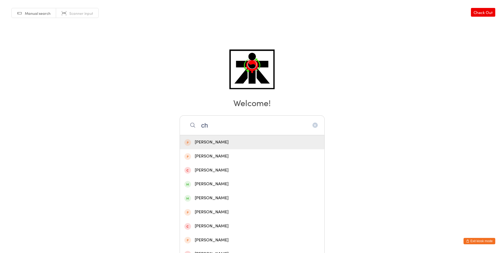
type input "c"
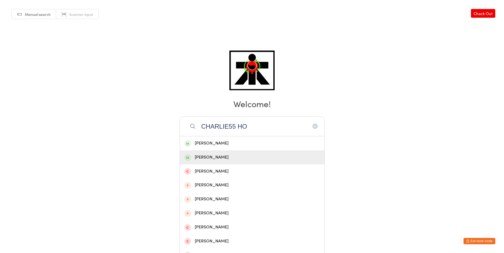
type input "CHARLIE55 HO"
click at [272, 152] on div "Charlie Hopkins" at bounding box center [252, 157] width 144 height 14
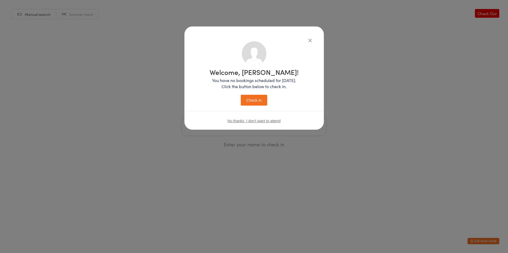
click at [264, 97] on button "Check in" at bounding box center [254, 100] width 26 height 11
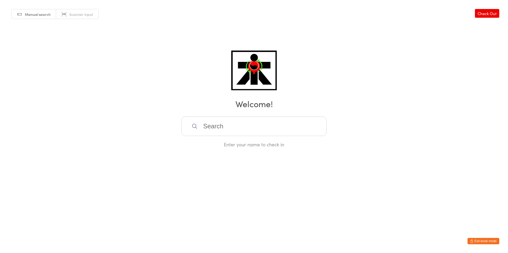
click at [278, 112] on div "Manual search Scanner input Check Out Welcome! Enter your name to check in" at bounding box center [254, 74] width 508 height 148
click at [275, 127] on input "search" at bounding box center [254, 126] width 145 height 20
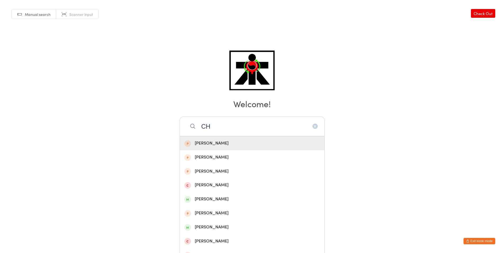
type input "C"
type input "CHARLIE SCHUSTER"
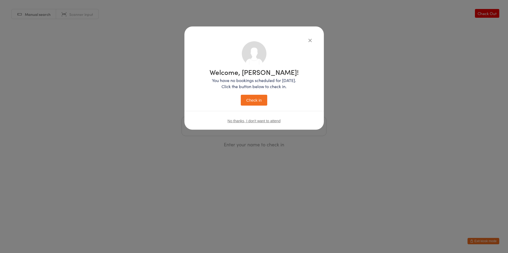
click at [241, 95] on button "Check in" at bounding box center [254, 100] width 26 height 11
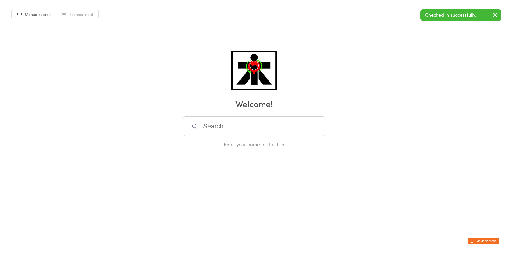
click at [252, 129] on input "search" at bounding box center [254, 126] width 145 height 20
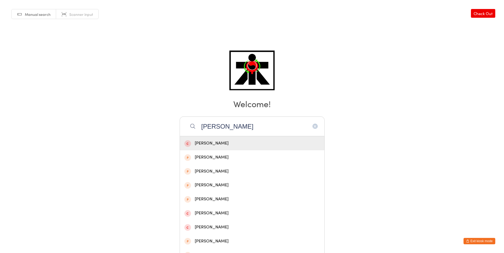
type input "Liam paterson"
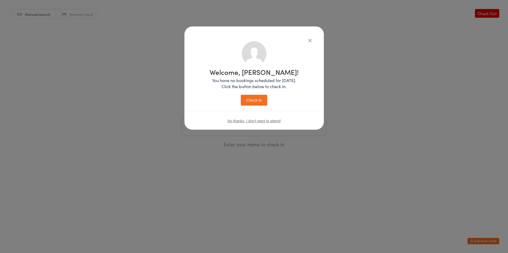
click at [307, 40] on icon "button" at bounding box center [310, 40] width 6 height 6
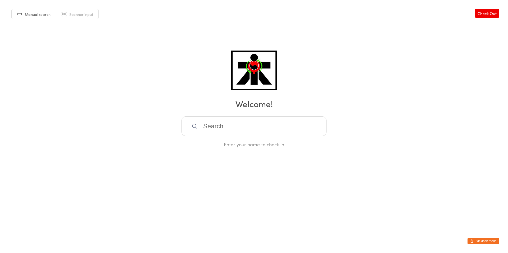
click at [243, 129] on input "search" at bounding box center [254, 126] width 145 height 20
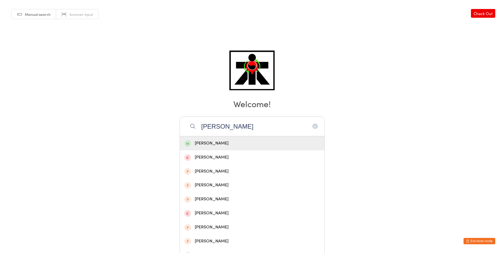
type input "liam paterson"
click at [242, 142] on div "Liam Paterson" at bounding box center [251, 143] width 135 height 7
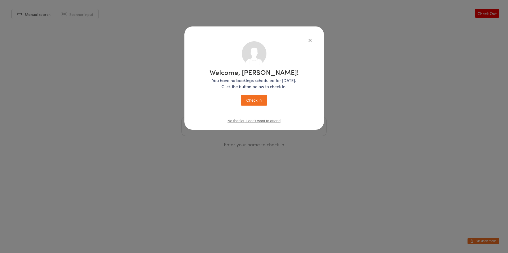
click at [255, 100] on button "Check in" at bounding box center [254, 100] width 26 height 11
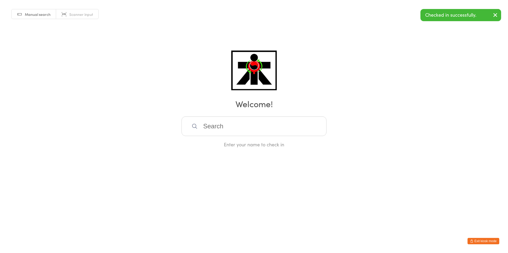
click at [262, 125] on input "search" at bounding box center [254, 126] width 145 height 20
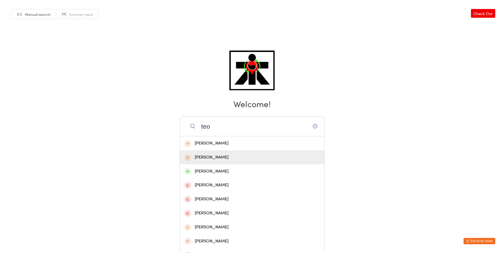
type input "teo"
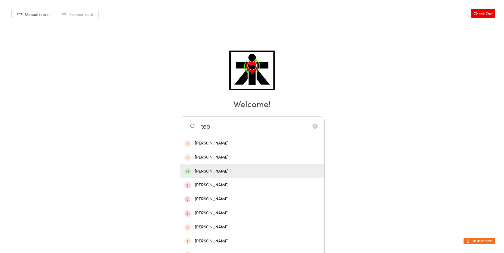
click at [247, 166] on div "Teo Radford" at bounding box center [252, 171] width 144 height 14
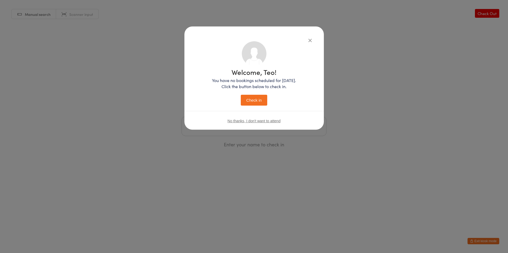
click at [248, 104] on button "Check in" at bounding box center [254, 100] width 26 height 11
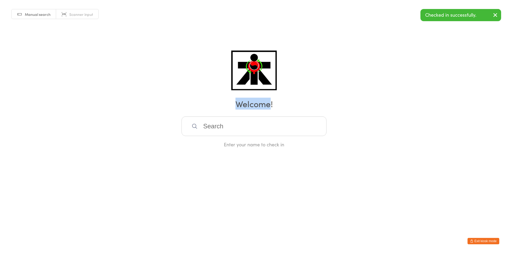
copy h2 "Welcome"
click at [276, 113] on div "Manual search Scanner input Check Out Welcome! Enter your name to check in" at bounding box center [254, 74] width 508 height 148
click at [269, 108] on div "Manual search Scanner input Check Out Welcome! Enter your name to check in" at bounding box center [254, 74] width 508 height 148
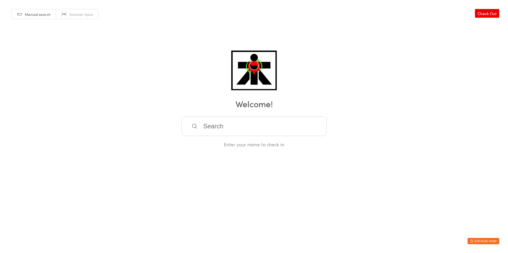
click at [268, 107] on h2 "Welcome!" at bounding box center [253, 104] width 497 height 12
drag, startPoint x: 270, startPoint y: 107, endPoint x: 255, endPoint y: 104, distance: 15.6
click at [255, 104] on h2 "Welcome!" at bounding box center [253, 104] width 497 height 12
click at [256, 105] on h2 "Welcome!" at bounding box center [253, 104] width 497 height 12
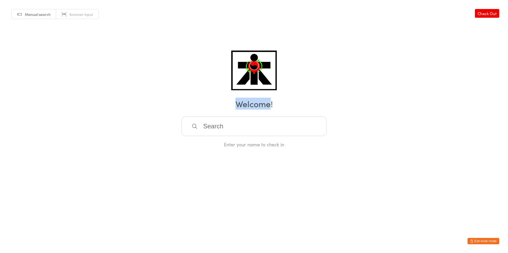
click at [254, 107] on h2 "Welcome!" at bounding box center [253, 104] width 497 height 12
drag, startPoint x: 254, startPoint y: 107, endPoint x: 303, endPoint y: 128, distance: 53.1
click at [303, 128] on div "Manual search Scanner input Check Out Welcome! Enter your name to check in" at bounding box center [254, 74] width 508 height 148
drag, startPoint x: 240, startPoint y: 102, endPoint x: 248, endPoint y: 106, distance: 9.0
click at [248, 106] on h2 "Welcome!" at bounding box center [253, 104] width 497 height 12
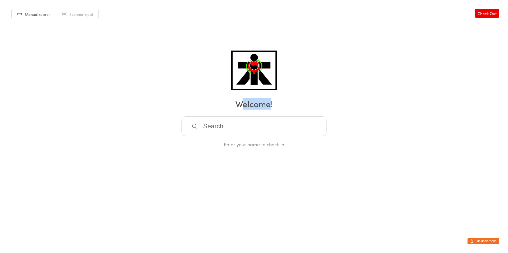
click at [248, 106] on h2 "Welcome!" at bounding box center [253, 104] width 497 height 12
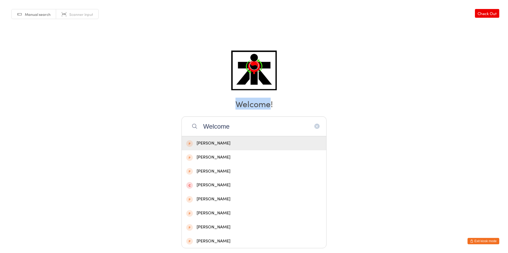
copy h2 "Welcome"
drag, startPoint x: 247, startPoint y: 103, endPoint x: 255, endPoint y: 116, distance: 15.0
click at [255, 116] on div "Manual search Scanner input Check Out Welcome! Welcome Jack Welch Chris Welsh Z…" at bounding box center [254, 74] width 508 height 148
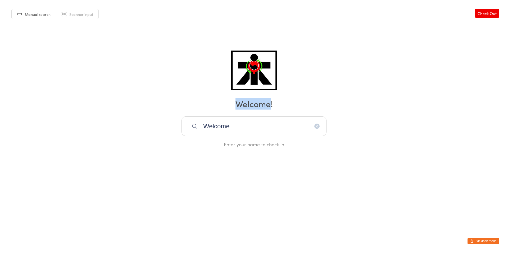
copy h2 "Welcome"
click at [276, 115] on div "Manual search Scanner input Check Out Welcome! Welcome Enter your name to check…" at bounding box center [254, 74] width 508 height 148
copy h2 "Welcome"
click at [269, 119] on div "Manual search Scanner input Check Out Welcome! Welcome Enter your name to check…" at bounding box center [254, 74] width 508 height 148
click at [269, 119] on input "Welcome" at bounding box center [254, 126] width 145 height 20
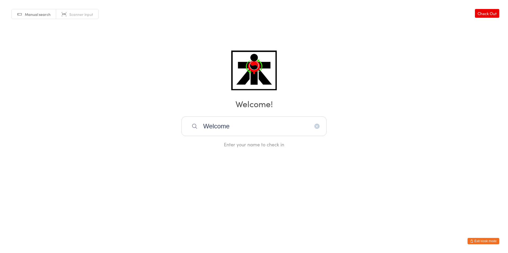
click at [279, 124] on input "Welcome" at bounding box center [254, 126] width 145 height 20
click at [302, 127] on input "Welcome" at bounding box center [254, 126] width 145 height 20
type input "W"
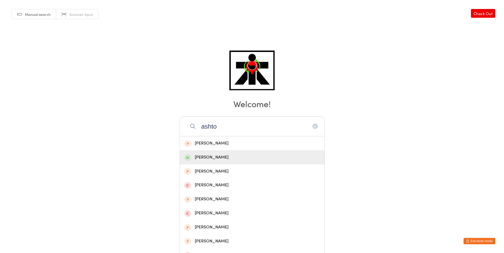
type input "ashto"
click at [242, 152] on div "Ashton Hall" at bounding box center [252, 157] width 144 height 14
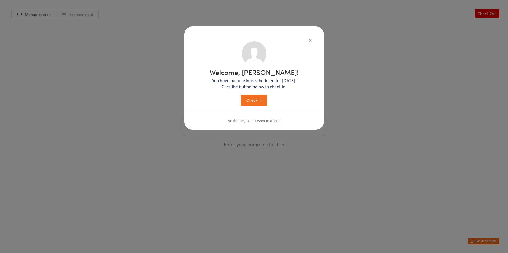
click at [255, 100] on button "Check in" at bounding box center [254, 100] width 26 height 11
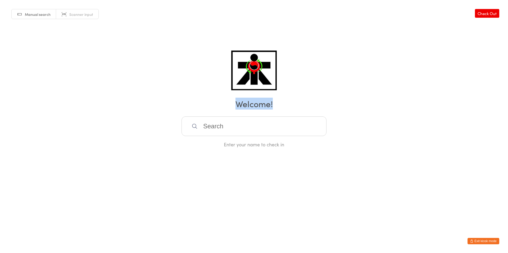
drag, startPoint x: 236, startPoint y: 103, endPoint x: 258, endPoint y: 109, distance: 22.9
click at [259, 111] on div "Manual search Scanner input Check Out Welcome! Enter your name to check in" at bounding box center [254, 74] width 508 height 148
click at [257, 106] on h2 "Welcome!" at bounding box center [253, 104] width 497 height 12
drag, startPoint x: 231, startPoint y: 130, endPoint x: 236, endPoint y: 106, distance: 25.1
click at [236, 105] on div "Manual search Scanner input Check Out Welcome! Enter your name to check in" at bounding box center [254, 74] width 508 height 148
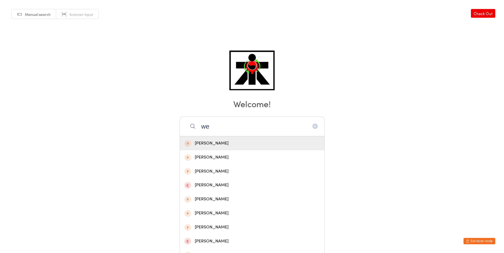
type input "w"
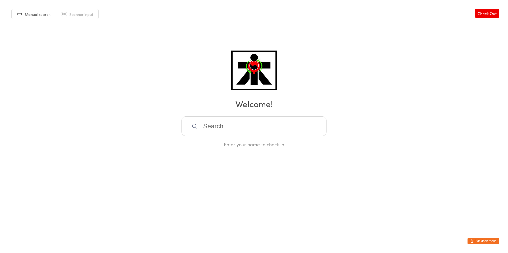
click at [258, 107] on h2 "Welcome!" at bounding box center [253, 104] width 497 height 12
drag, startPoint x: 239, startPoint y: 105, endPoint x: 271, endPoint y: 105, distance: 31.8
click at [271, 105] on h2 "Welcome!" at bounding box center [253, 104] width 497 height 12
type input "elcome"
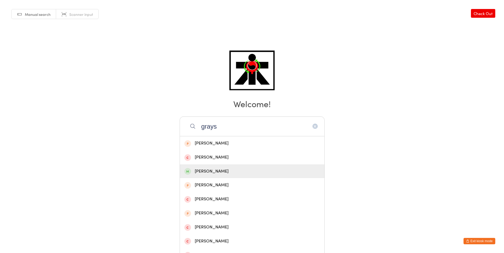
type input "grays"
click at [212, 174] on div "Grayson Lingard" at bounding box center [251, 171] width 135 height 7
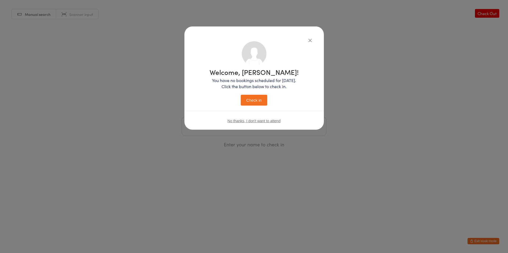
click at [248, 101] on button "Check in" at bounding box center [254, 100] width 26 height 11
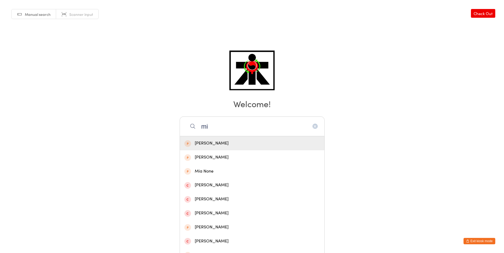
type input "mic"
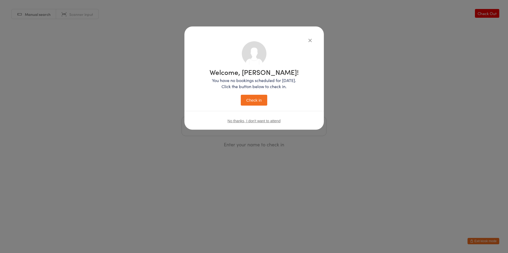
click at [241, 95] on button "Check in" at bounding box center [254, 100] width 26 height 11
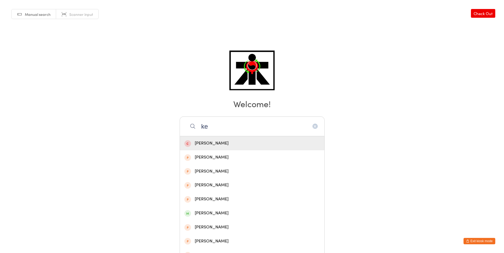
type input "kev"
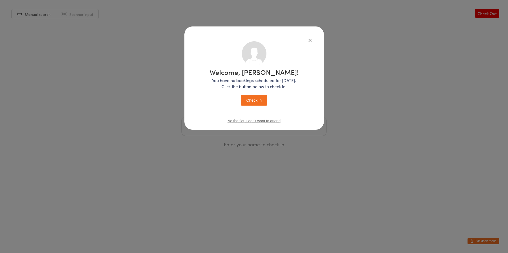
click at [241, 95] on button "Check in" at bounding box center [254, 100] width 26 height 11
